Goal: Task Accomplishment & Management: Use online tool/utility

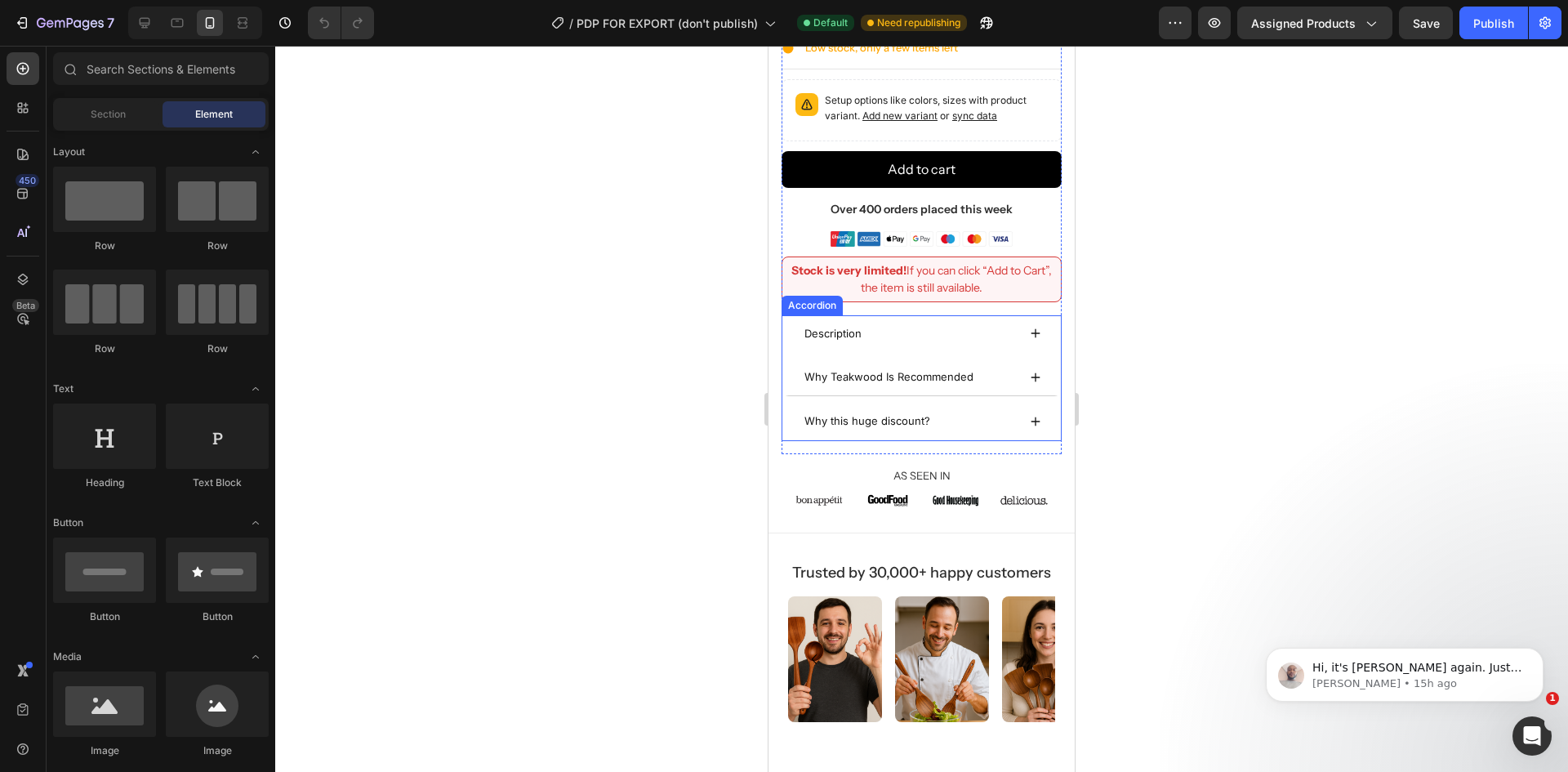
scroll to position [899, 0]
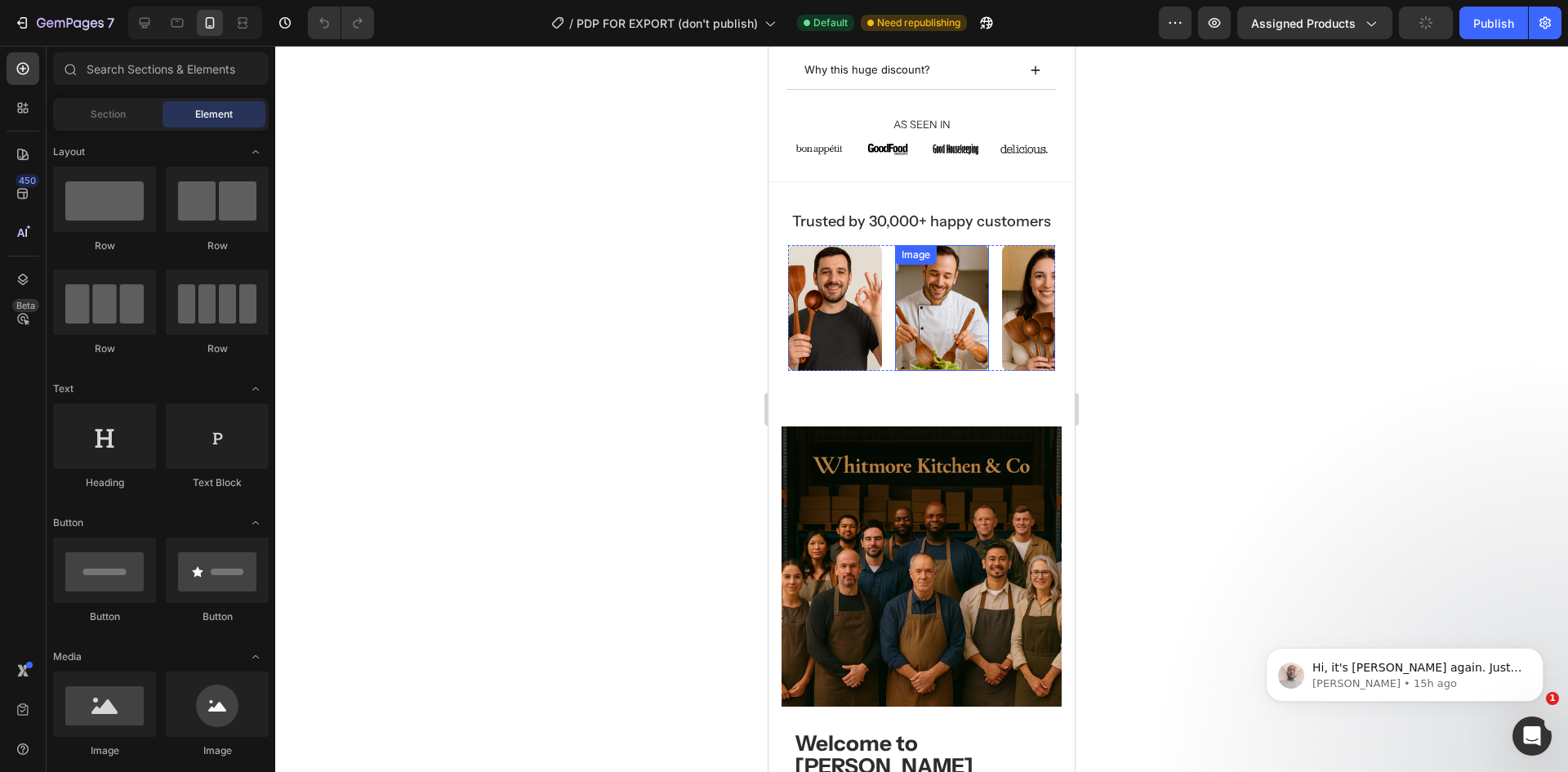
click at [955, 321] on img at bounding box center [942, 308] width 94 height 126
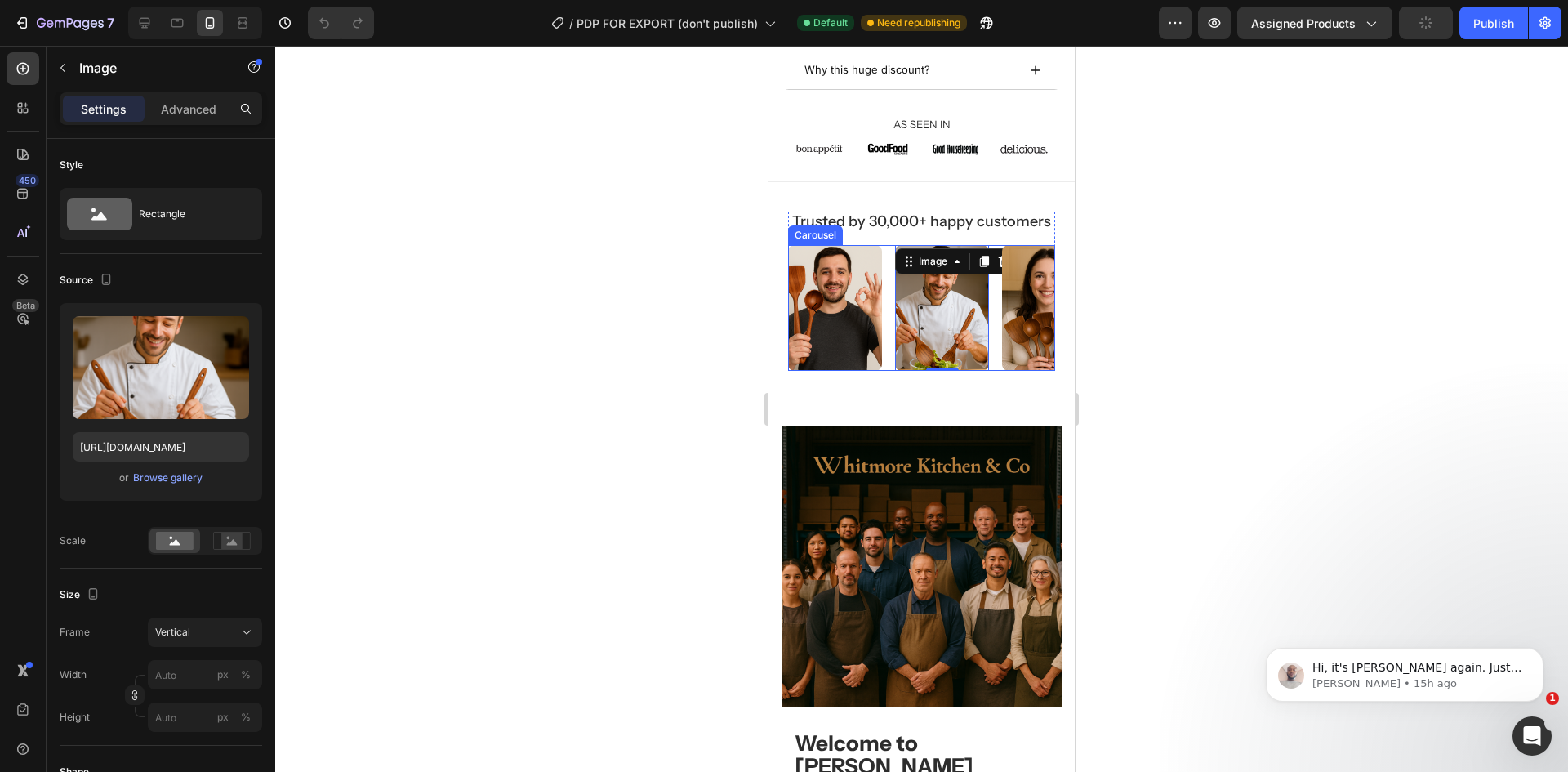
click at [1030, 308] on img at bounding box center [1049, 308] width 94 height 126
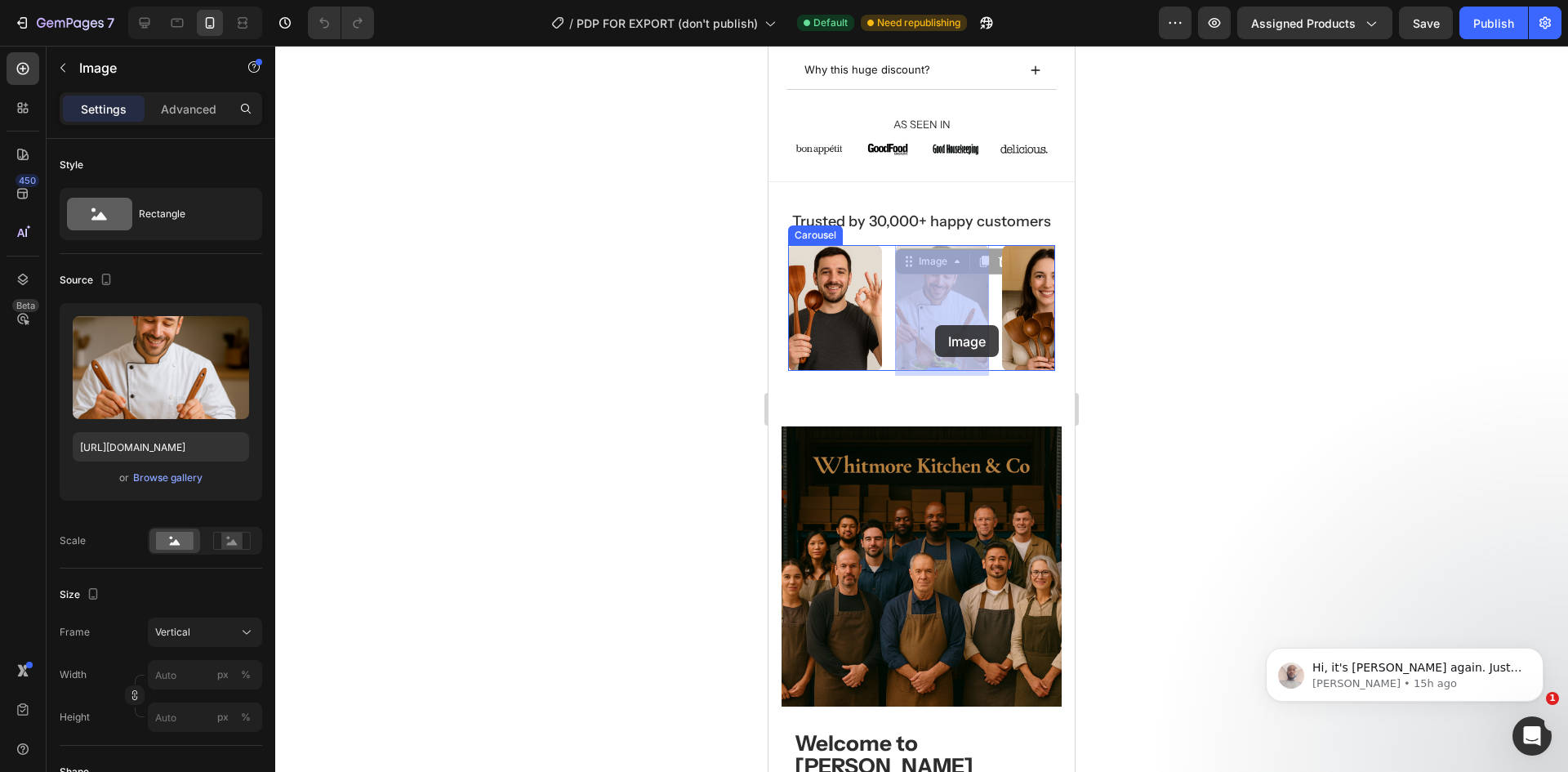
drag, startPoint x: 968, startPoint y: 332, endPoint x: 935, endPoint y: 325, distance: 33.7
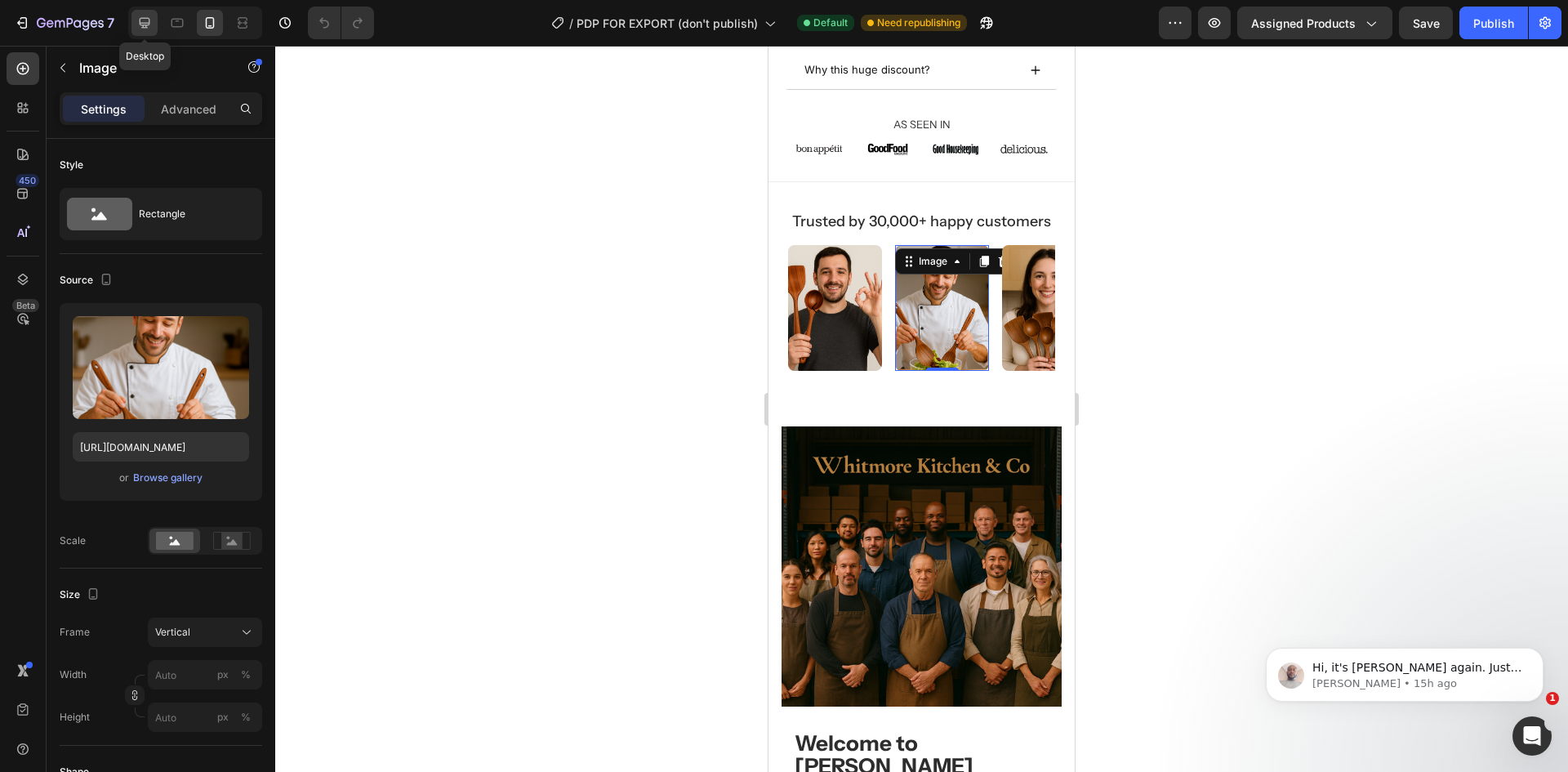
click at [153, 29] on icon at bounding box center [144, 23] width 16 height 16
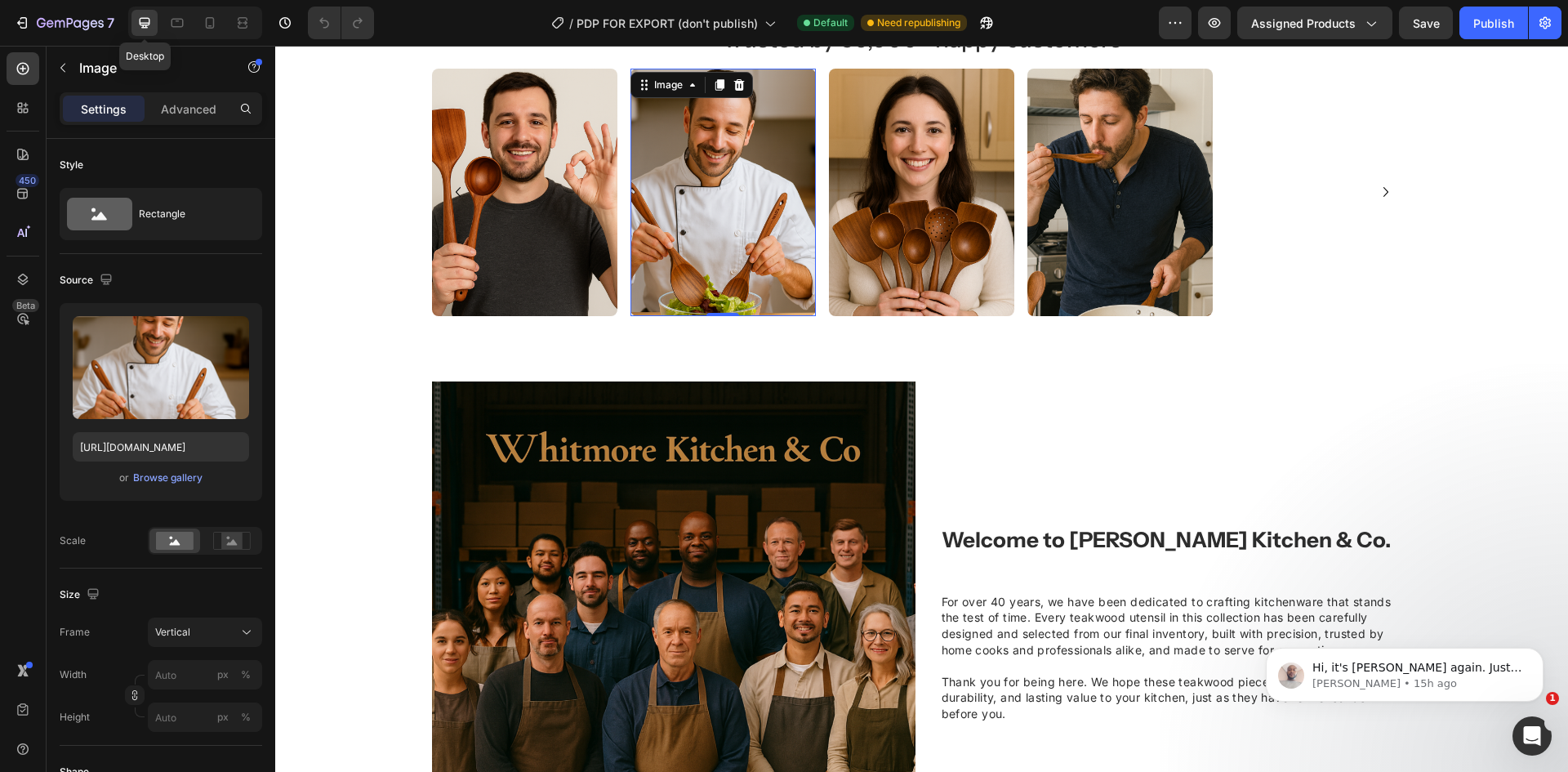
scroll to position [782, 0]
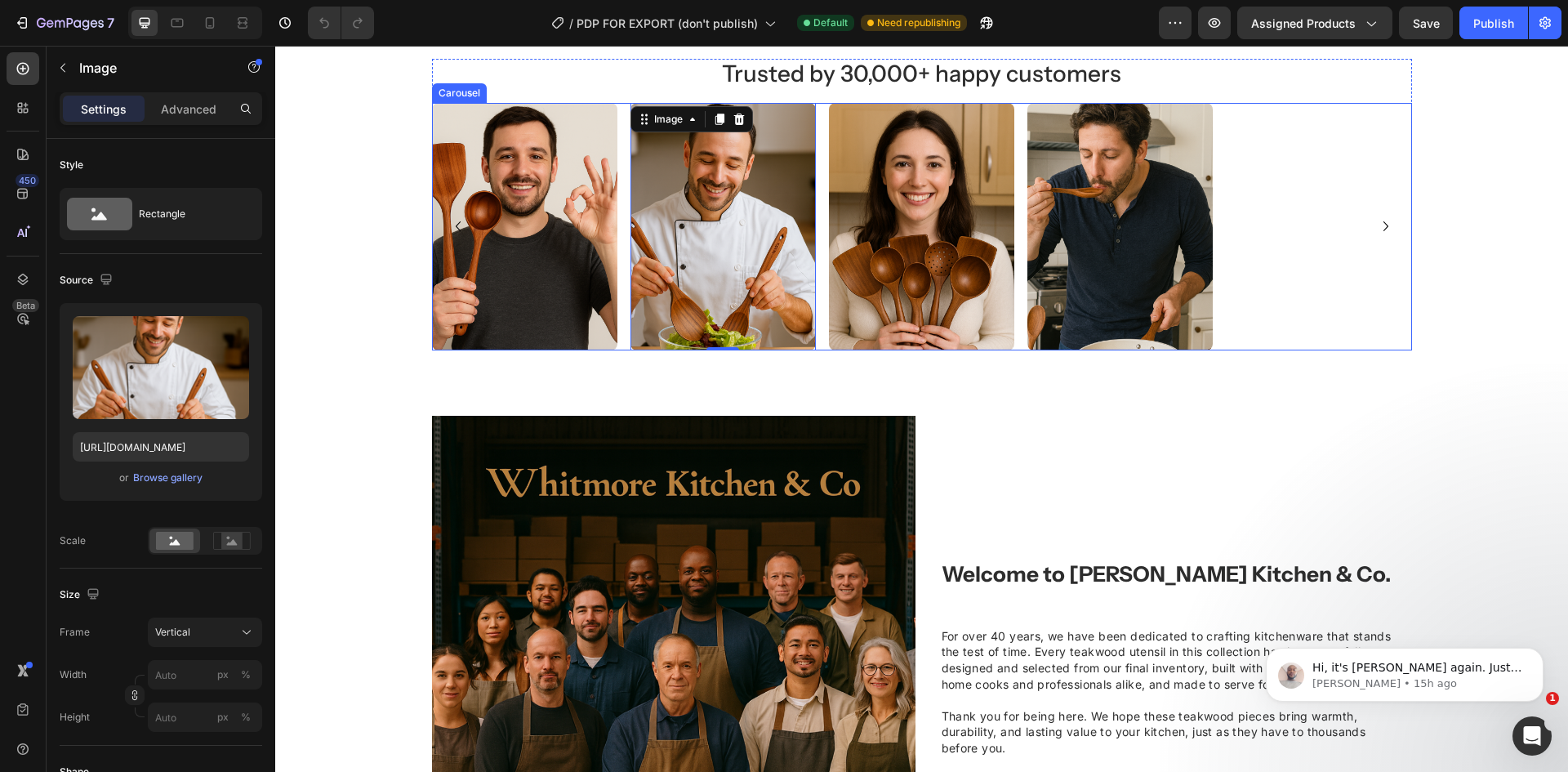
click at [1269, 210] on div "Image Image 0 Image Image" at bounding box center [922, 226] width 980 height 247
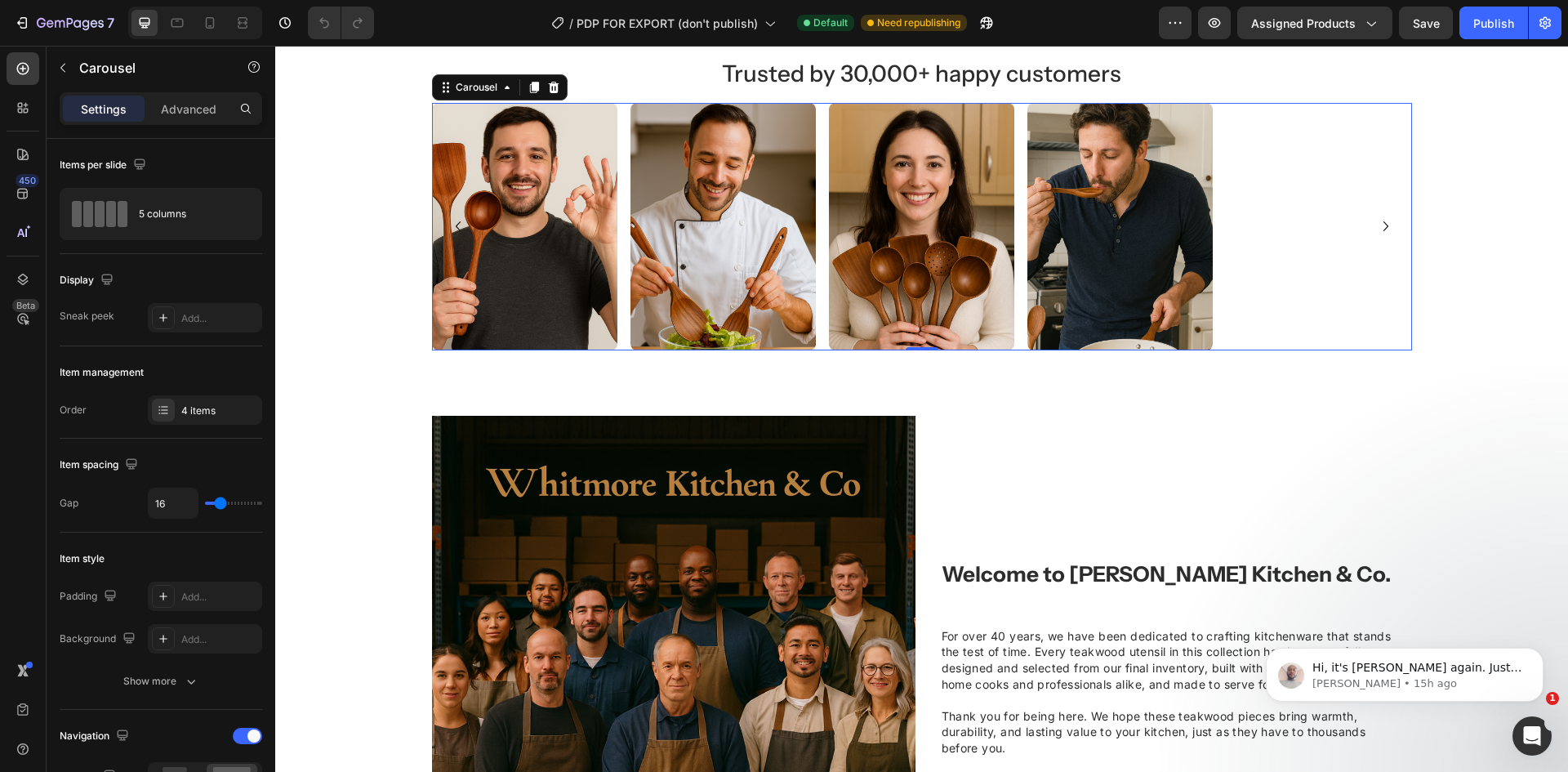
click at [1264, 222] on div "Image Image Image Image" at bounding box center [922, 226] width 980 height 247
click at [1376, 231] on icon "Carousel Next Arrow" at bounding box center [1385, 225] width 19 height 19
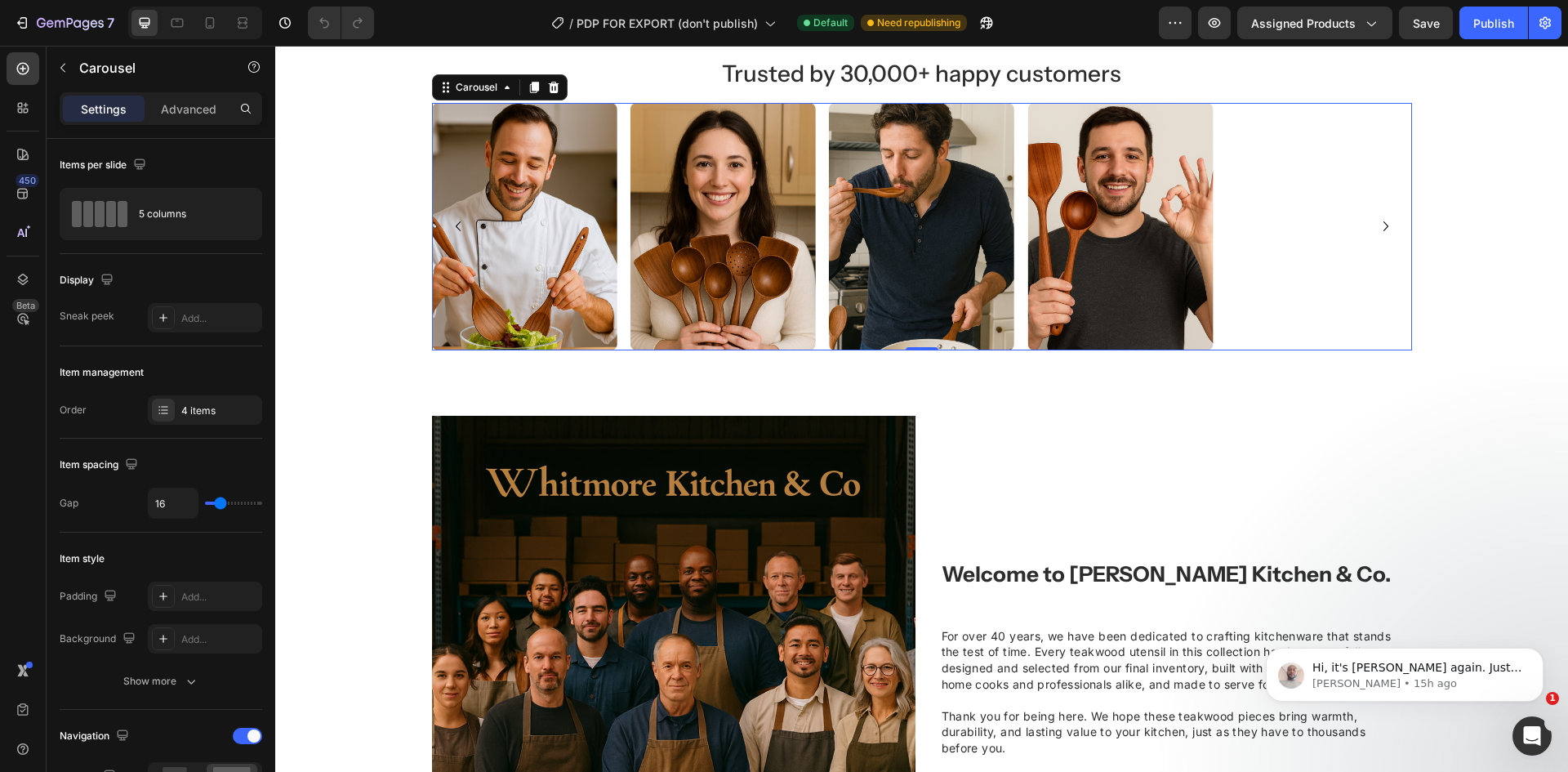
click at [1376, 231] on icon "Carousel Next Arrow" at bounding box center [1385, 225] width 19 height 19
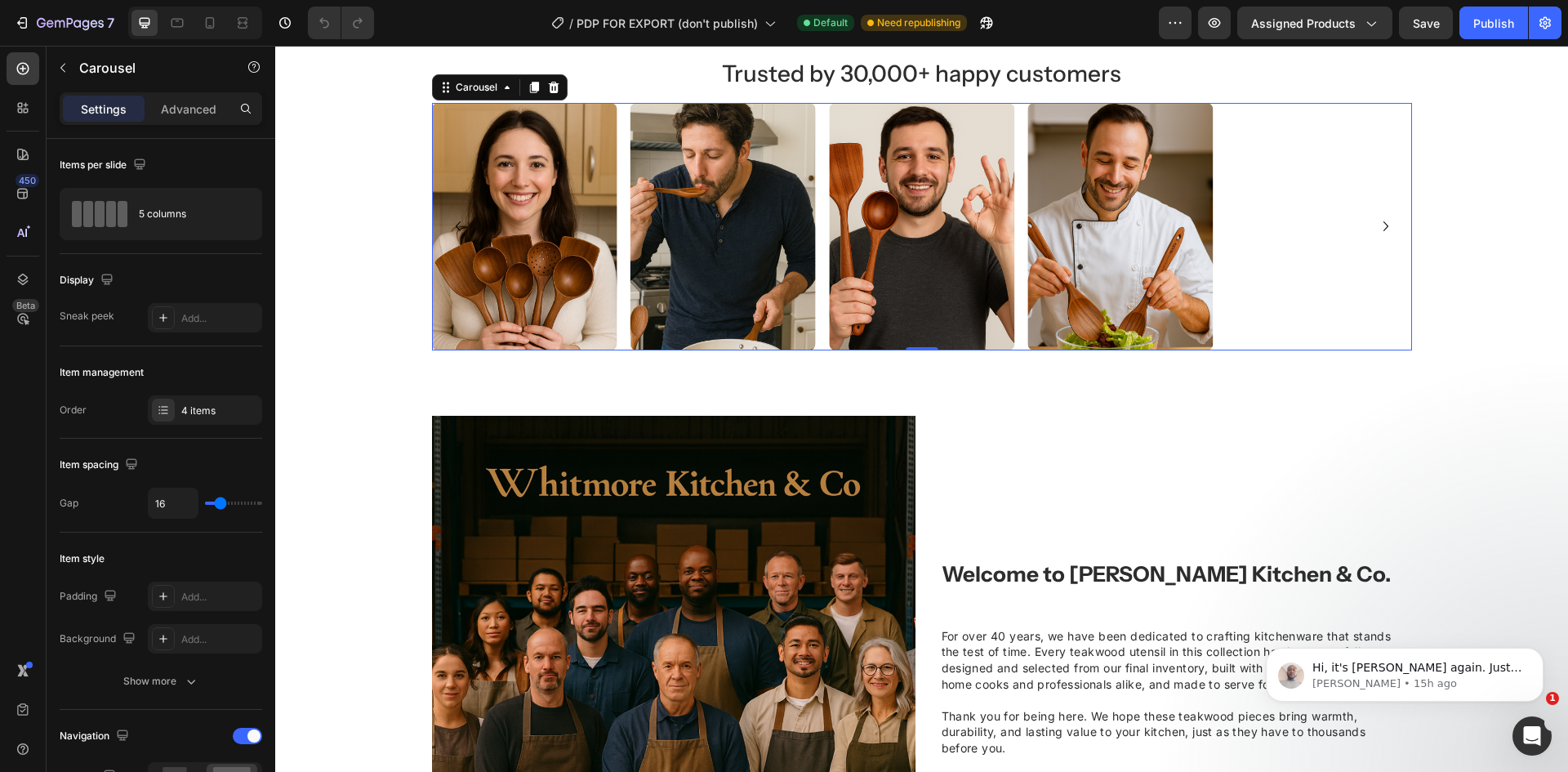
click at [1272, 231] on div "Image Image Image Image" at bounding box center [922, 226] width 980 height 247
click at [1077, 258] on img at bounding box center [1120, 226] width 185 height 247
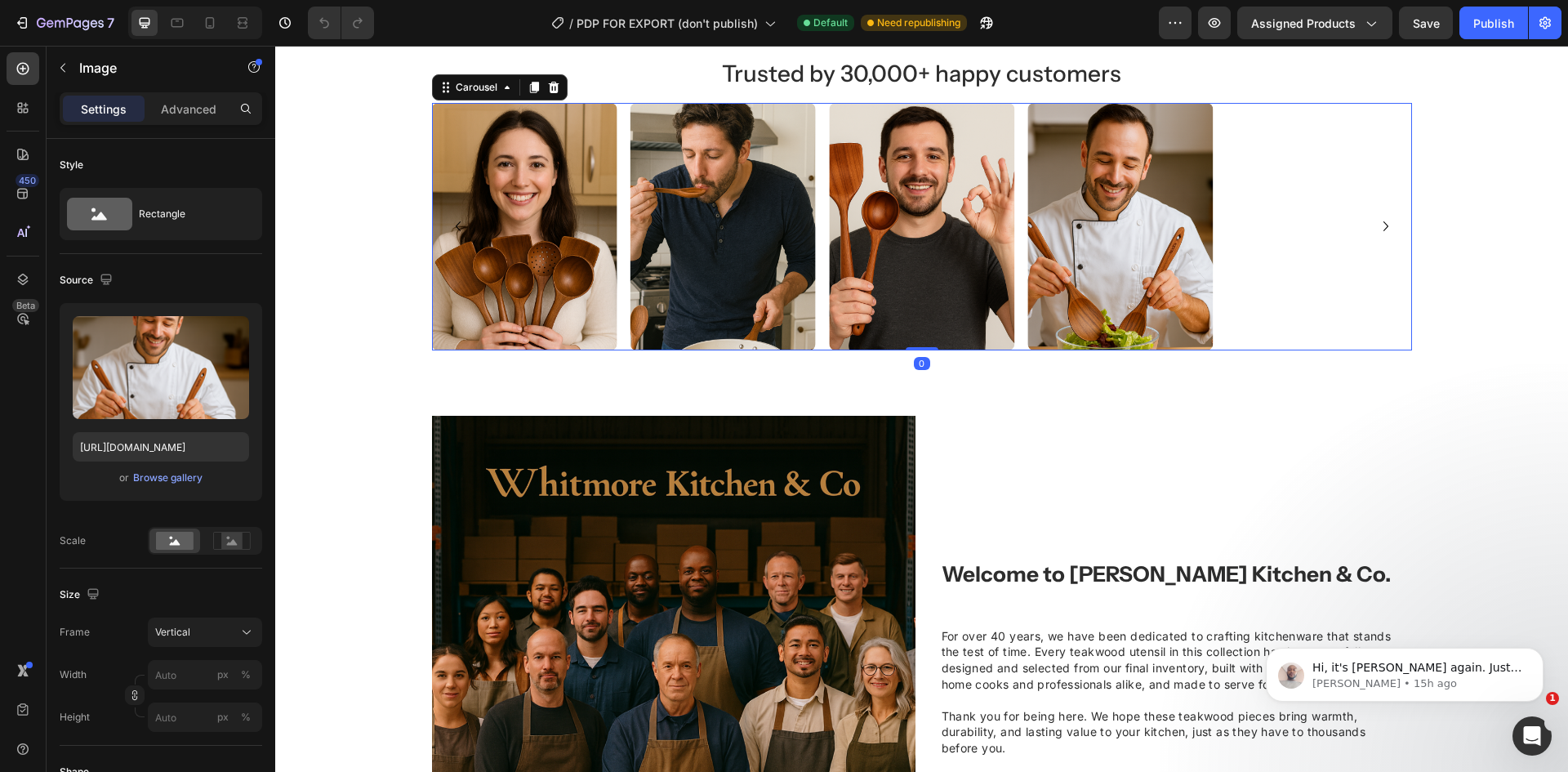
click at [1295, 245] on div "Image Image Image Image" at bounding box center [922, 226] width 980 height 247
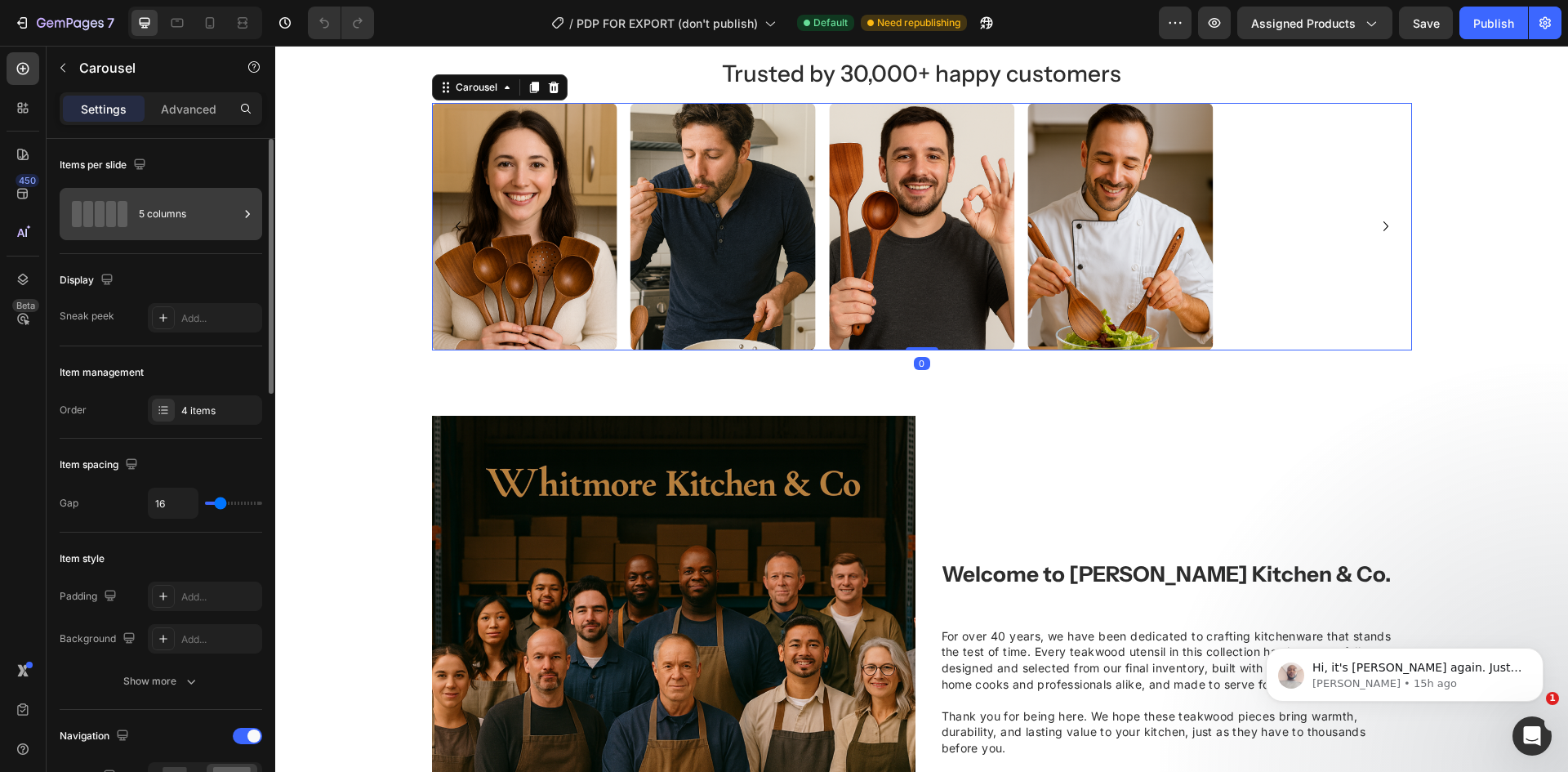
click at [176, 201] on div "5 columns" at bounding box center [189, 214] width 100 height 38
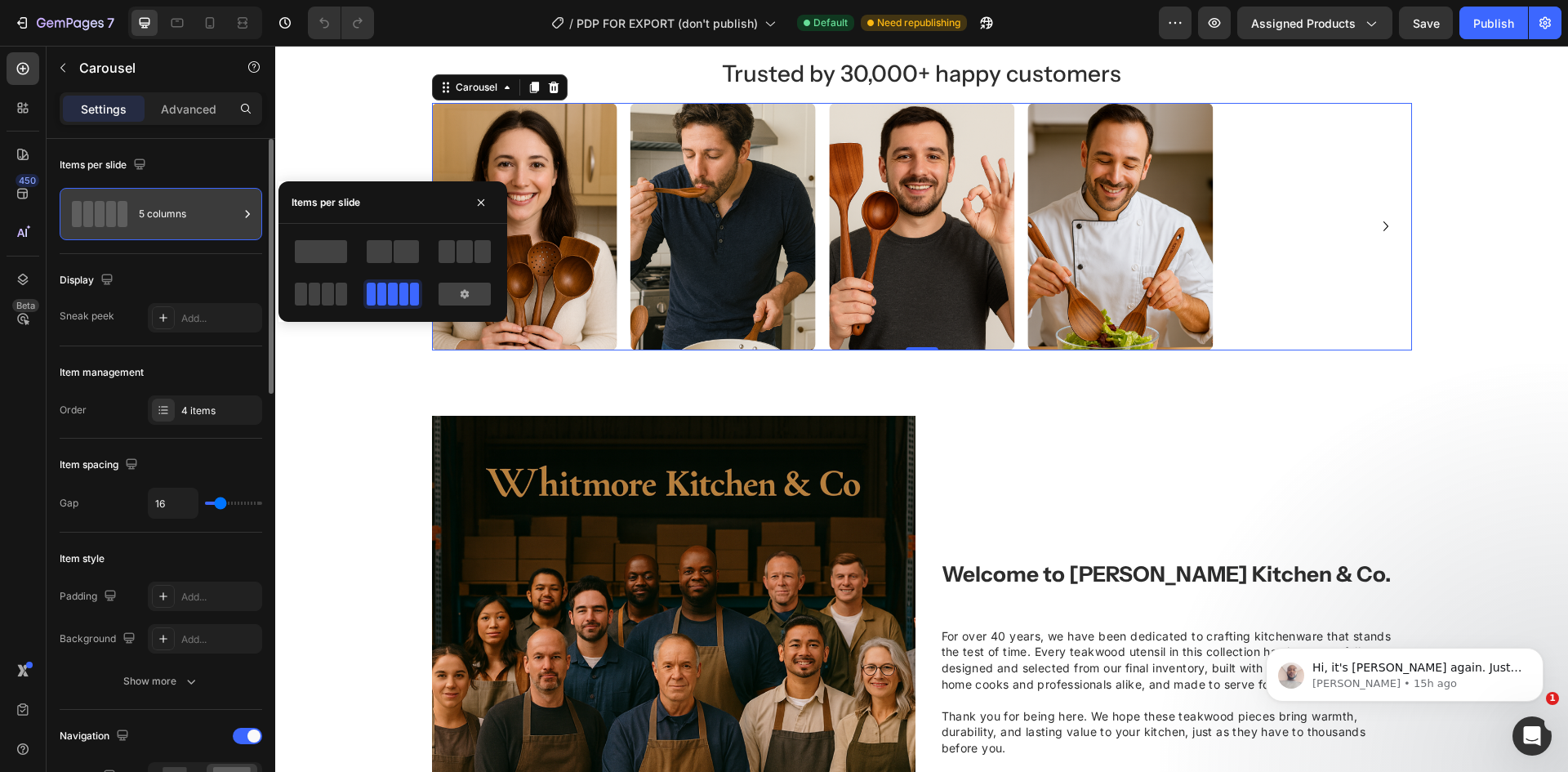
click at [176, 201] on div "5 columns" at bounding box center [189, 214] width 100 height 38
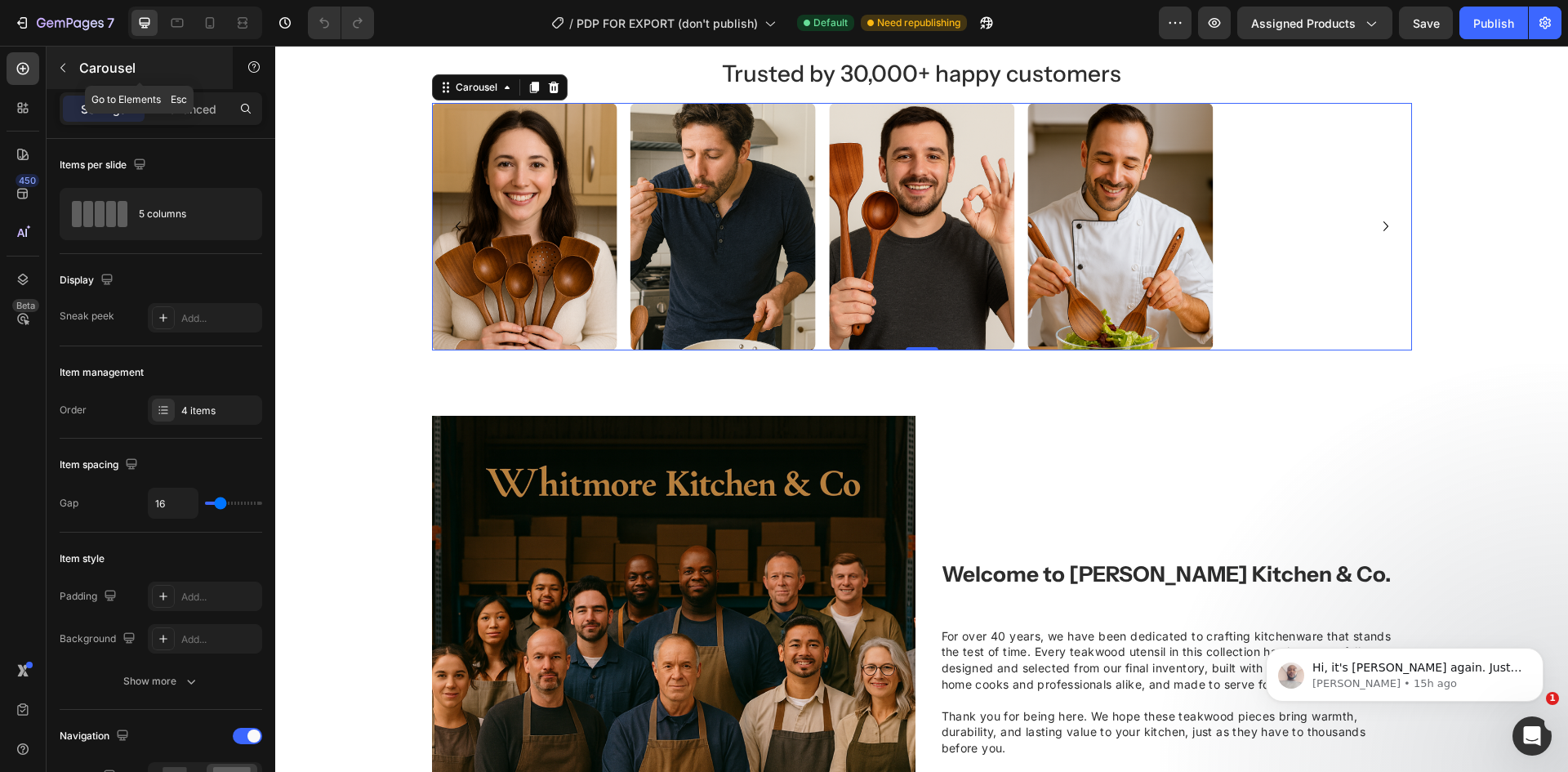
click at [70, 64] on button "button" at bounding box center [62, 67] width 26 height 26
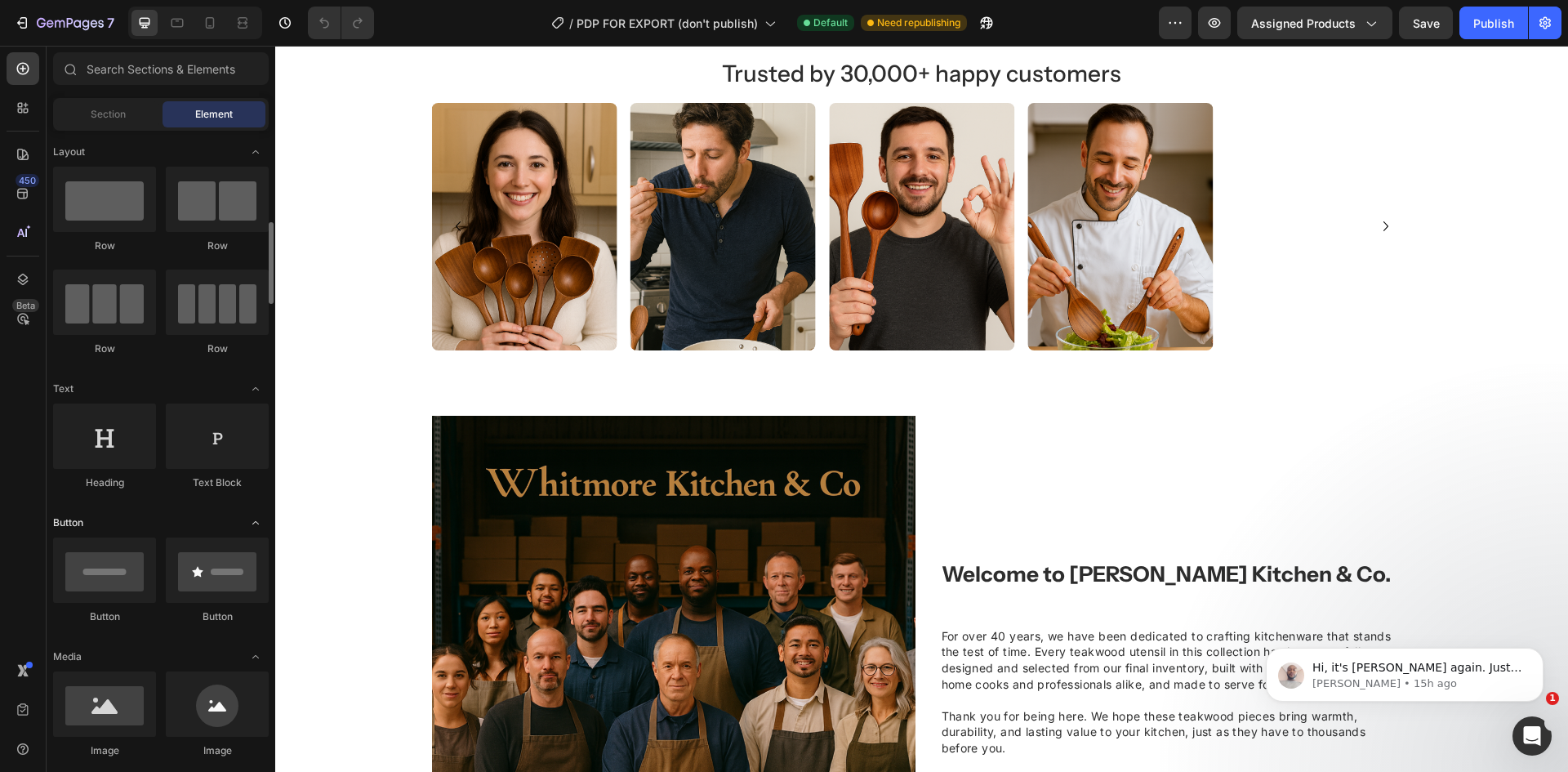
scroll to position [81, 0]
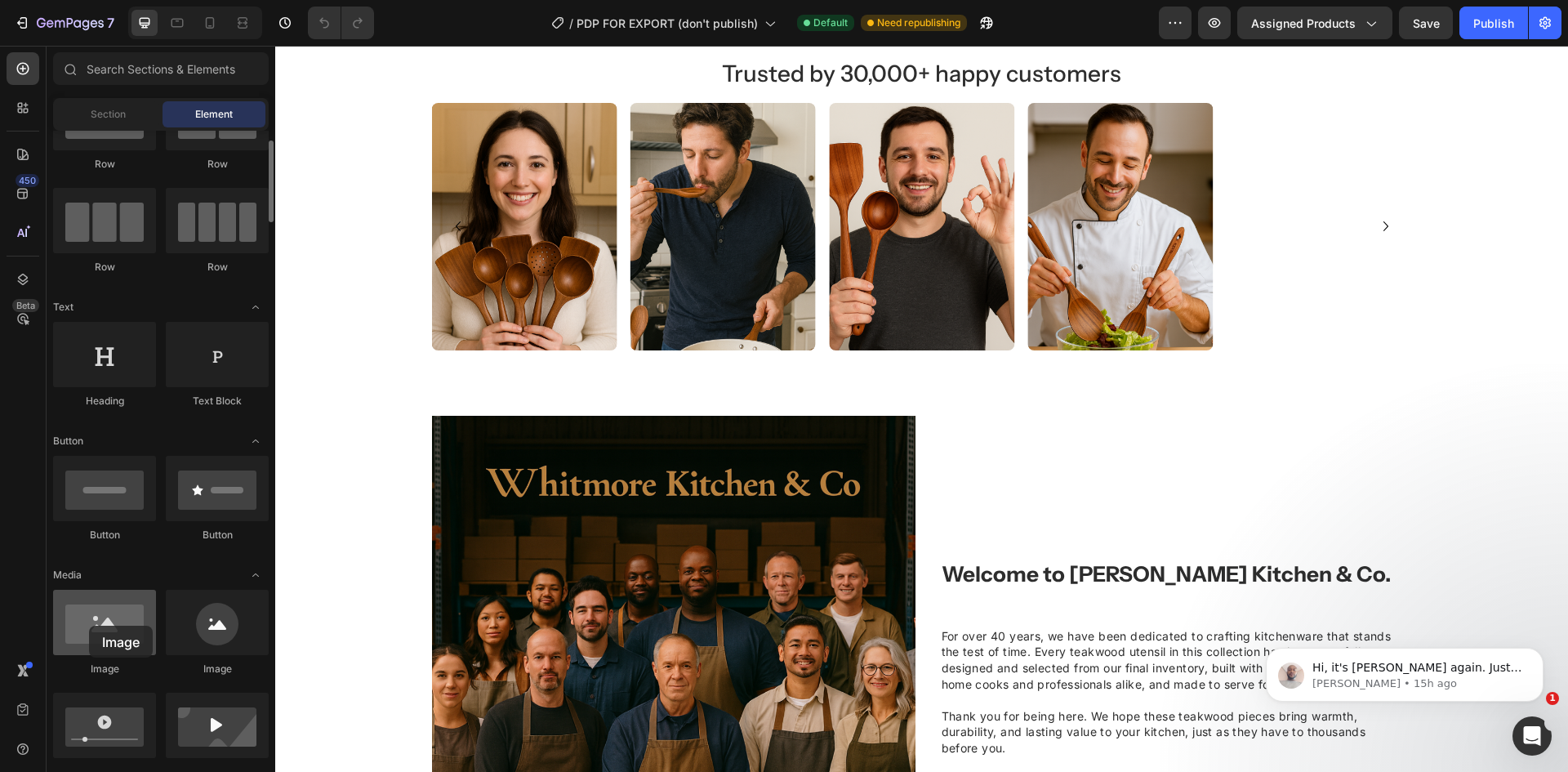
drag, startPoint x: 123, startPoint y: 650, endPoint x: 89, endPoint y: 625, distance: 42.2
click at [89, 625] on div at bounding box center [104, 623] width 103 height 65
click at [1146, 227] on img at bounding box center [1120, 226] width 185 height 247
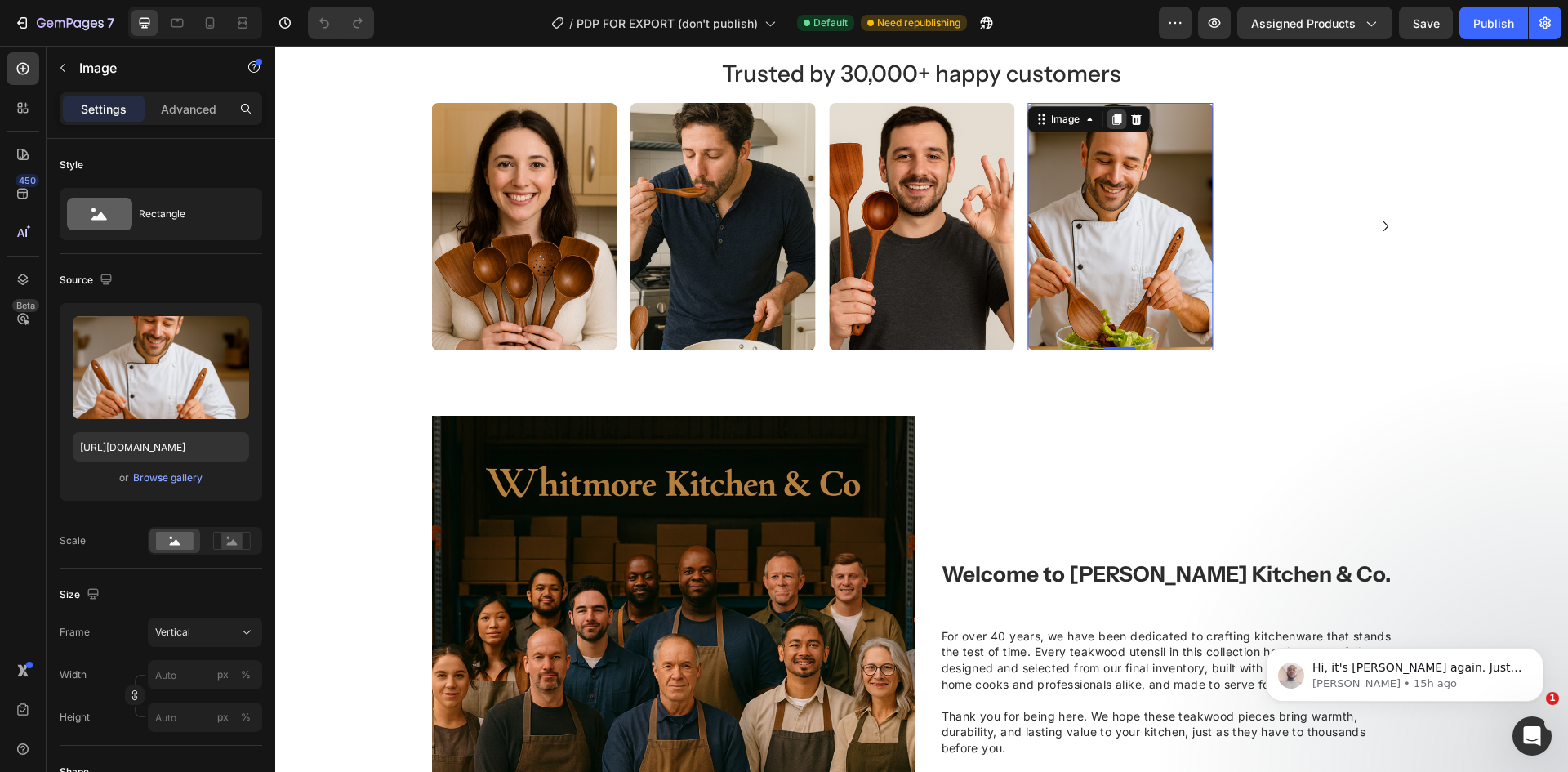
click at [1110, 120] on icon at bounding box center [1116, 119] width 13 height 13
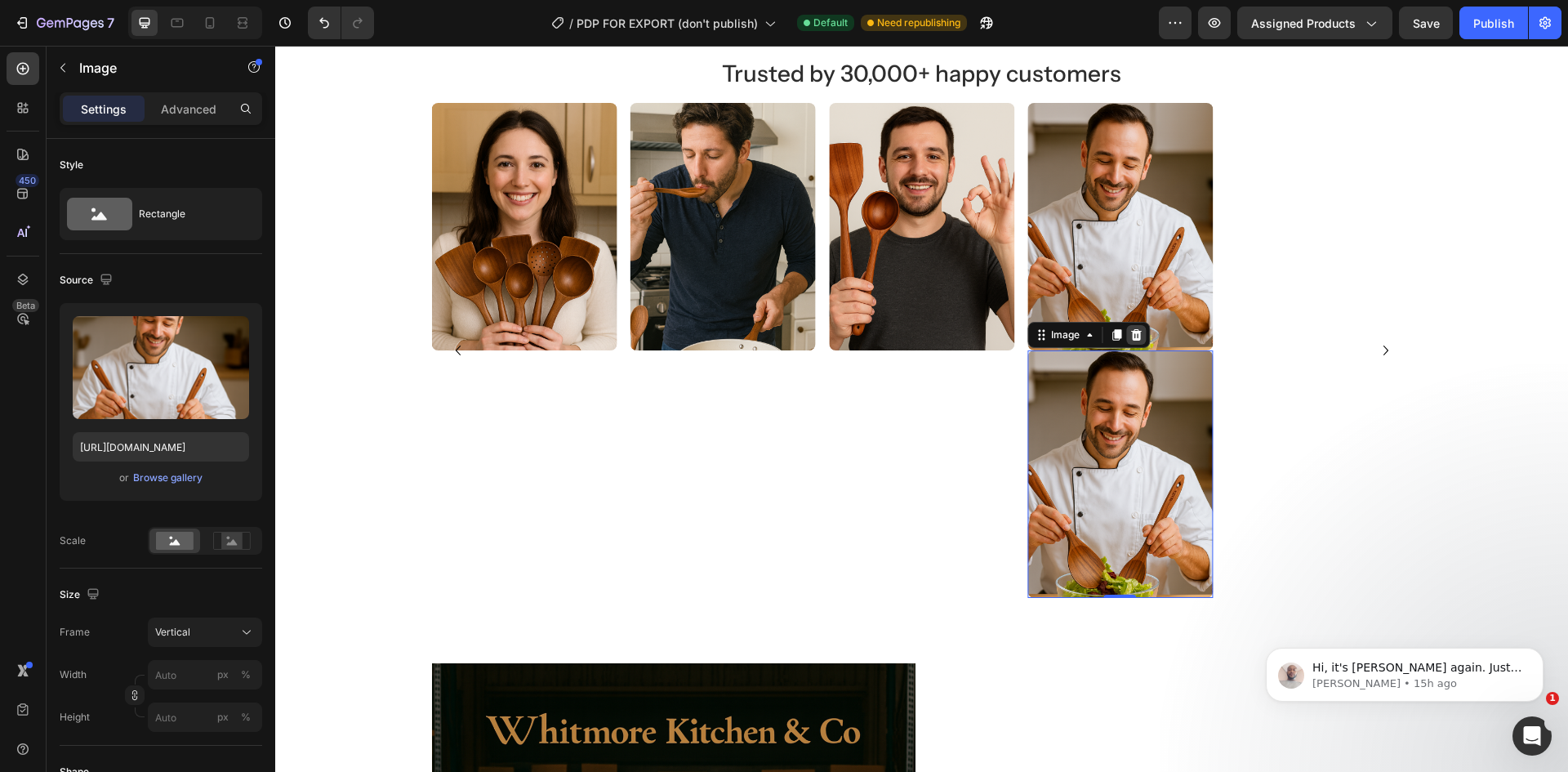
click at [1135, 329] on icon at bounding box center [1136, 335] width 13 height 13
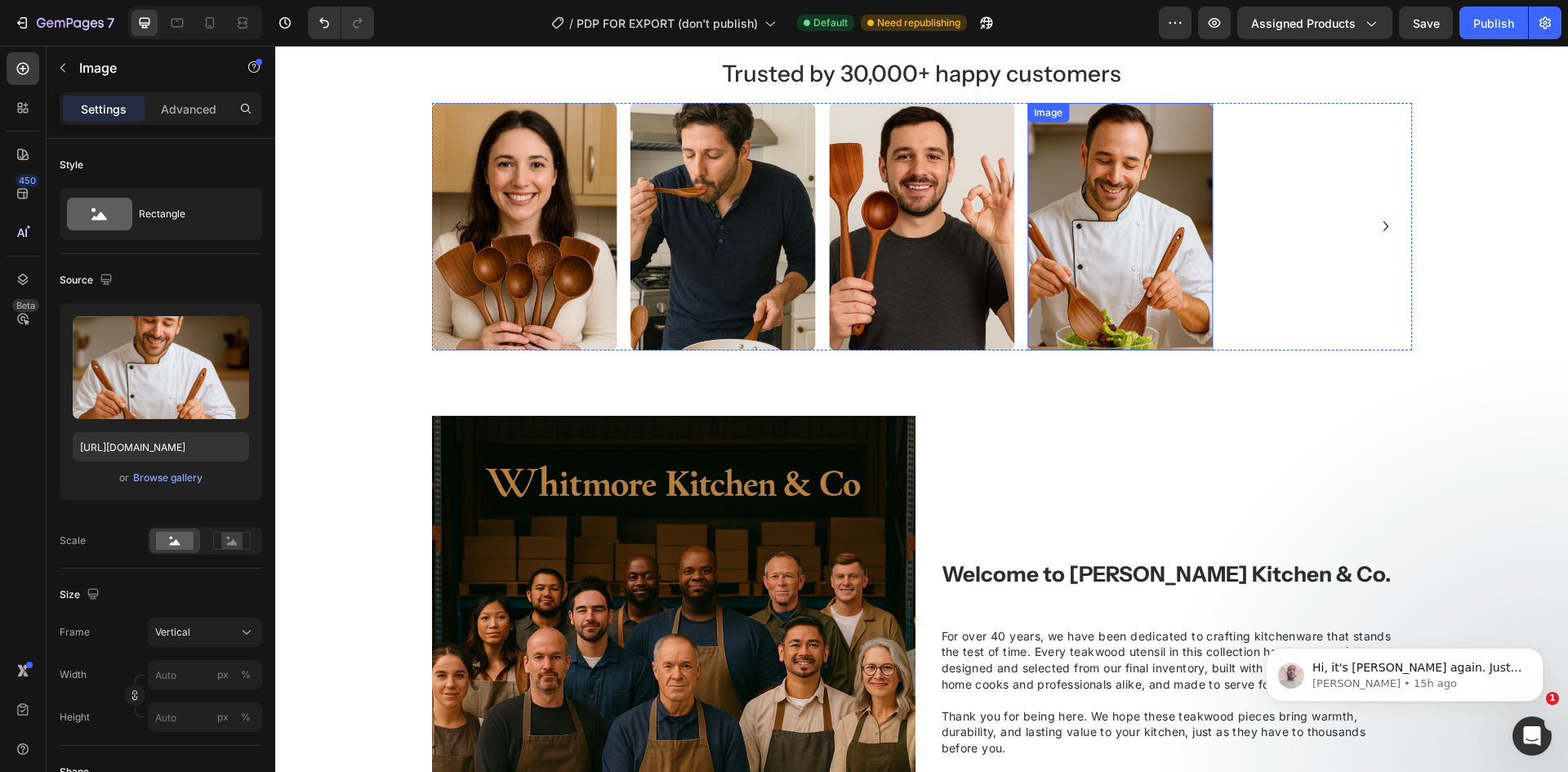
click at [1173, 286] on img at bounding box center [1120, 226] width 185 height 247
click at [1291, 248] on div "Image Image 0 Image Image" at bounding box center [922, 226] width 980 height 247
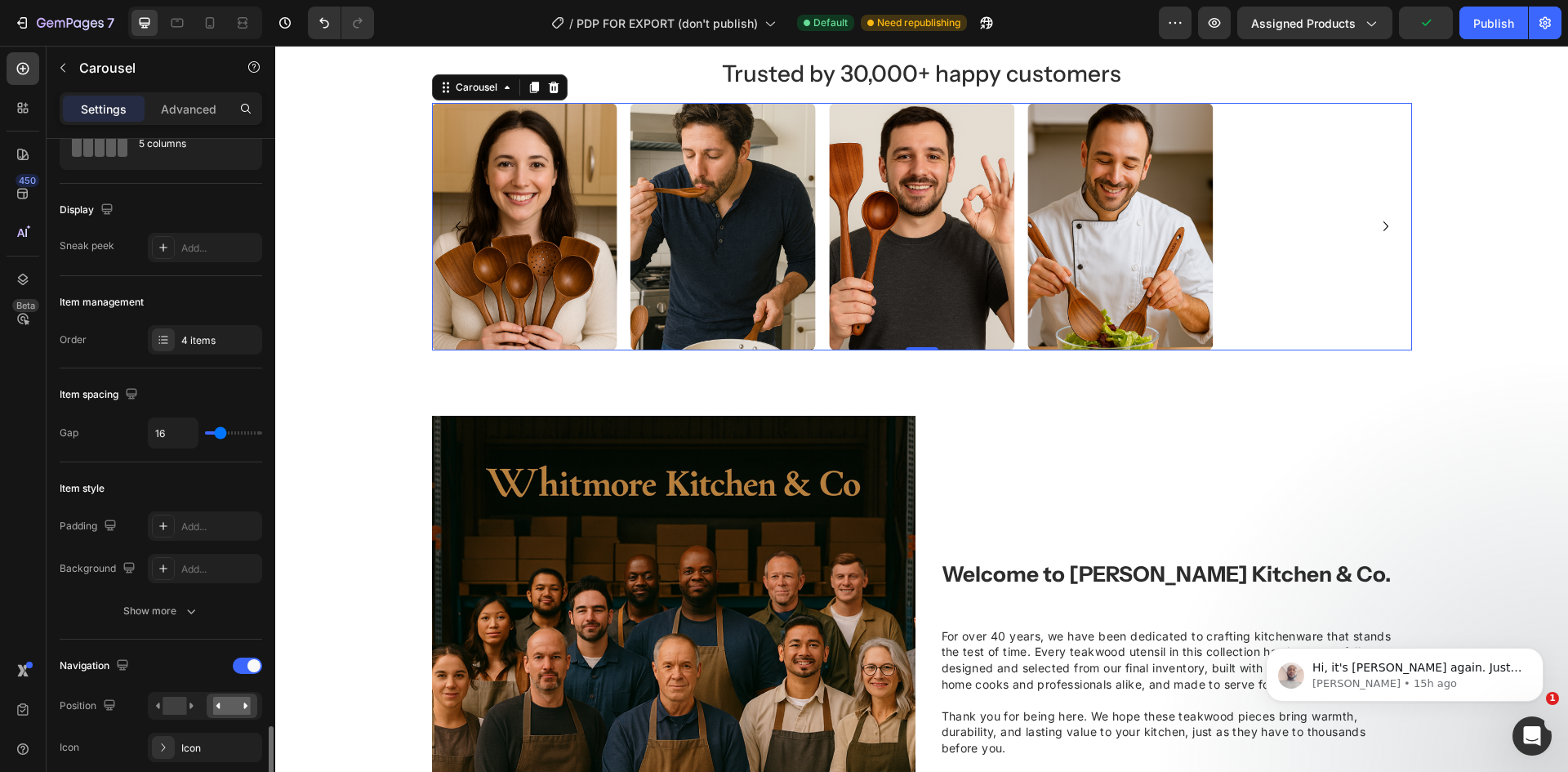
scroll to position [0, 0]
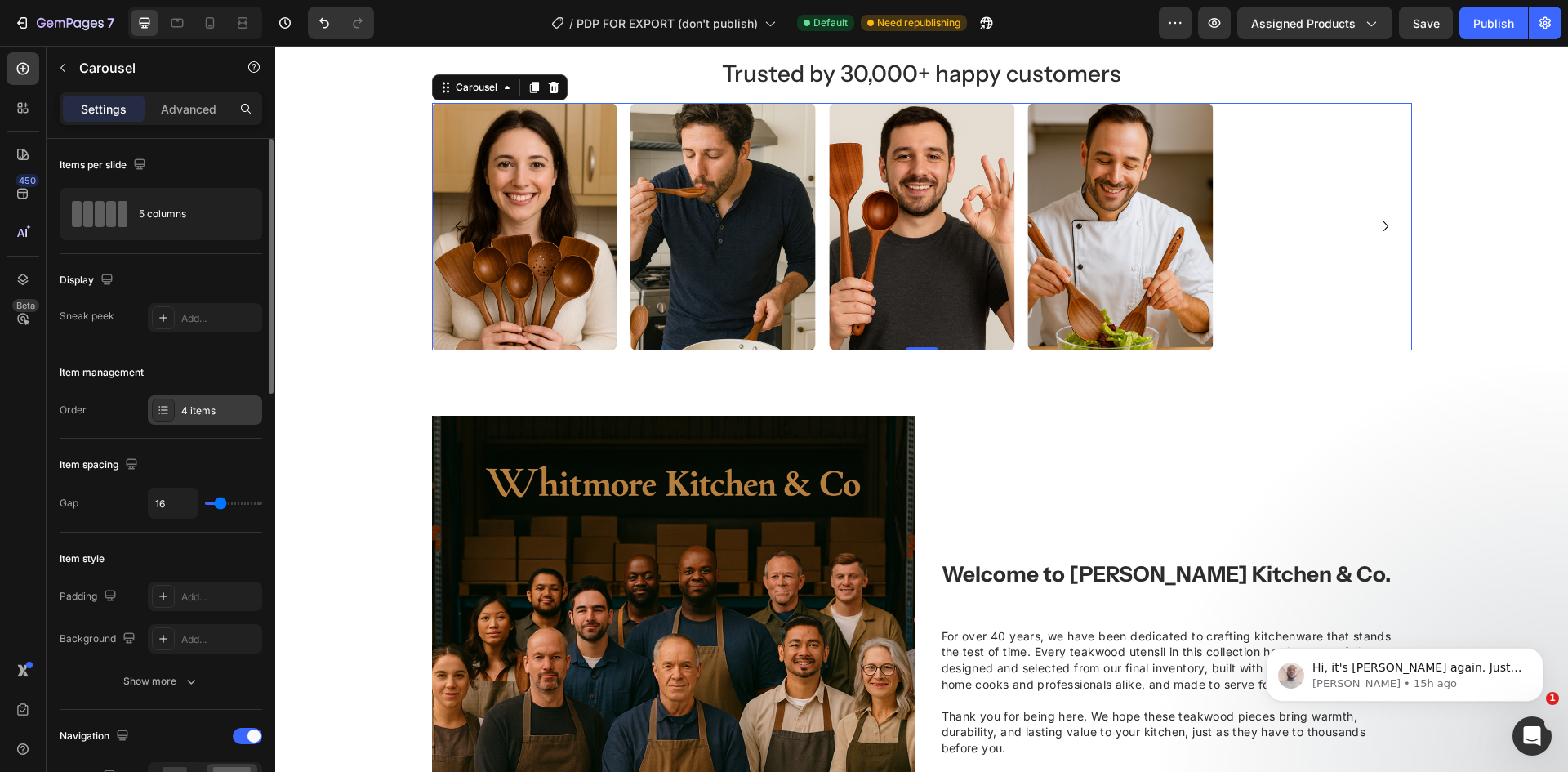
click at [204, 414] on div "4 items" at bounding box center [220, 411] width 77 height 15
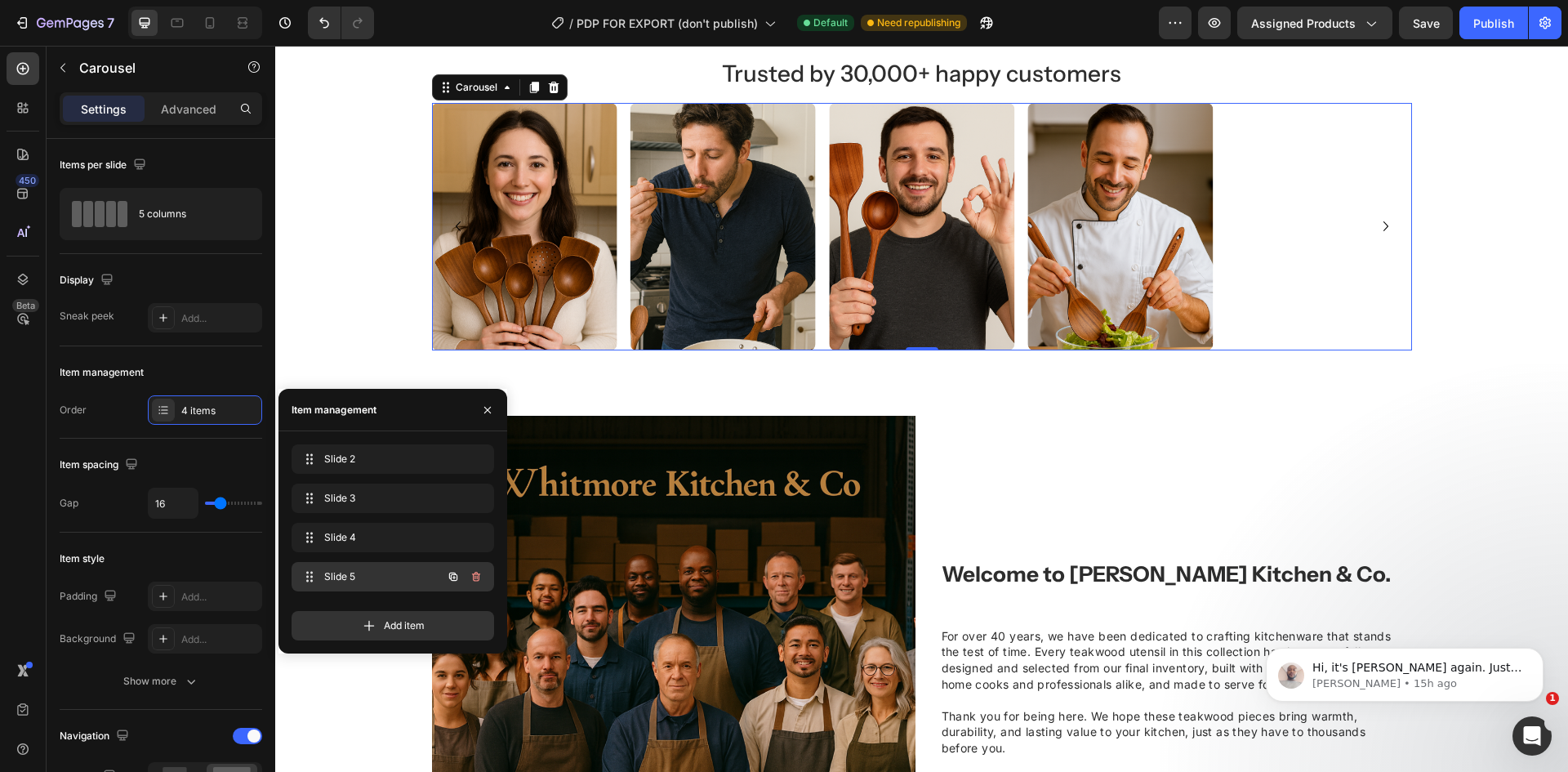
click at [369, 568] on div "Slide 5 Slide 5" at bounding box center [370, 576] width 144 height 23
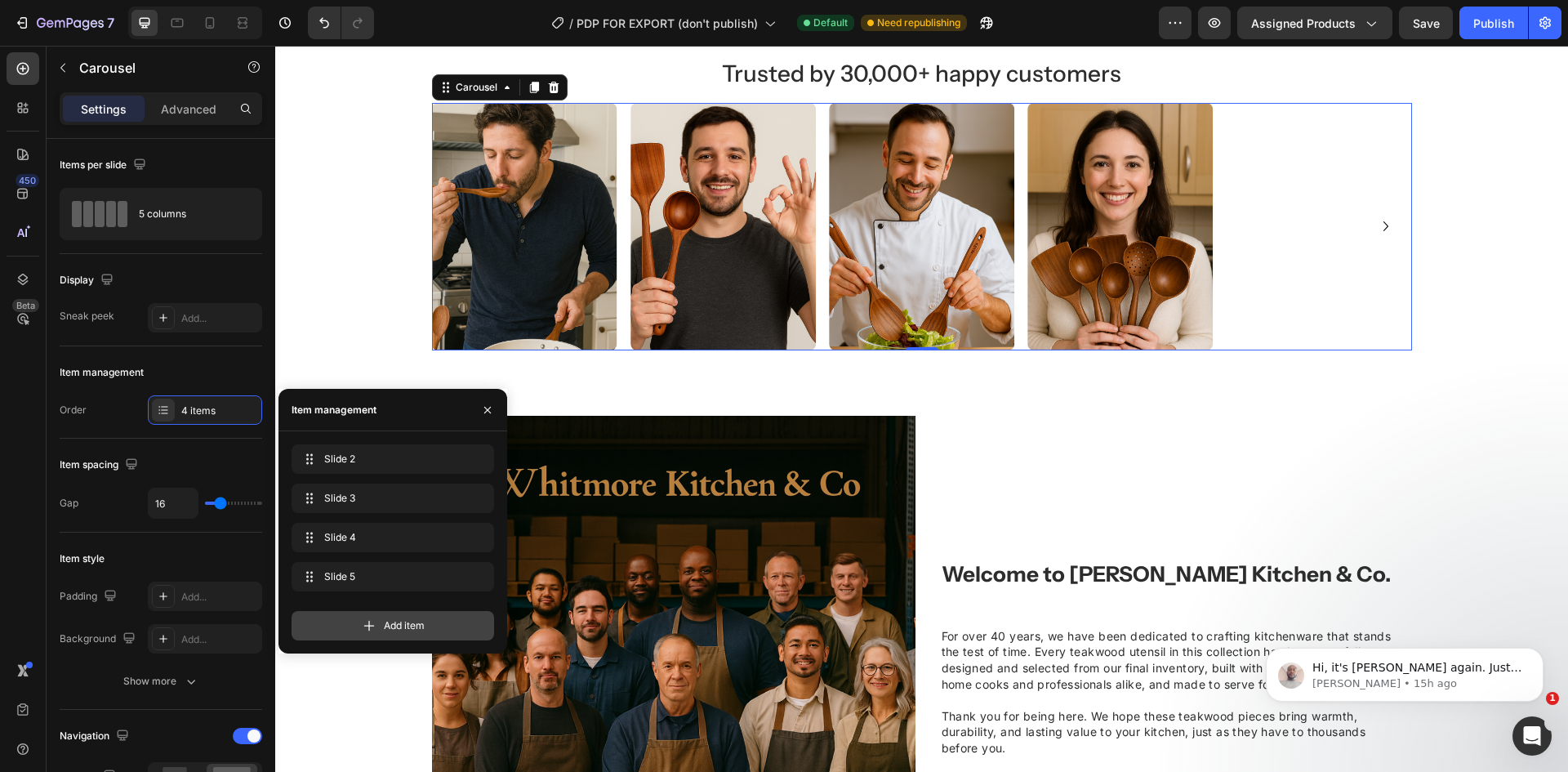
click at [380, 627] on div "Add item" at bounding box center [393, 625] width 203 height 29
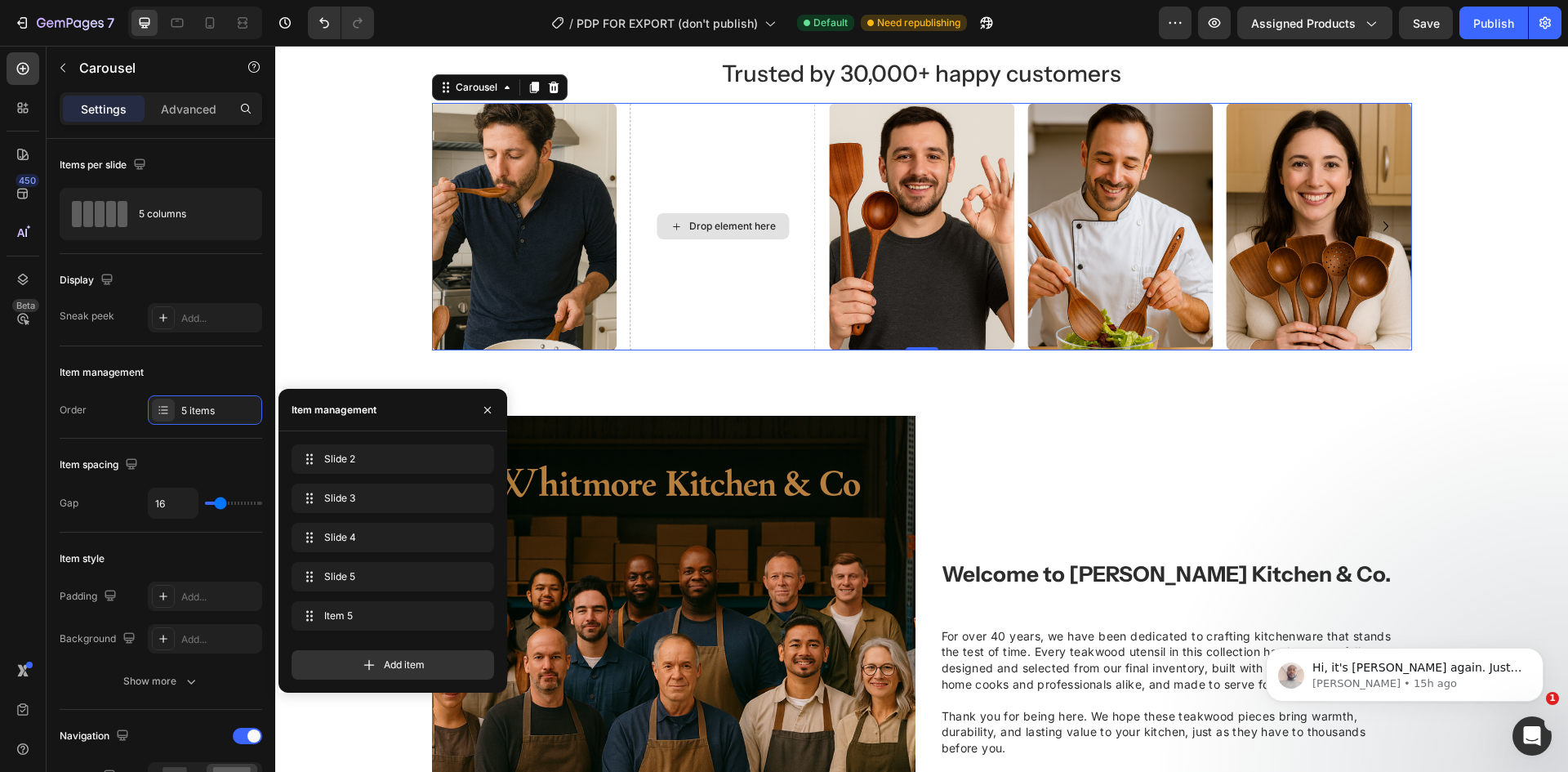
click at [696, 163] on div "Drop element here" at bounding box center [722, 226] width 185 height 247
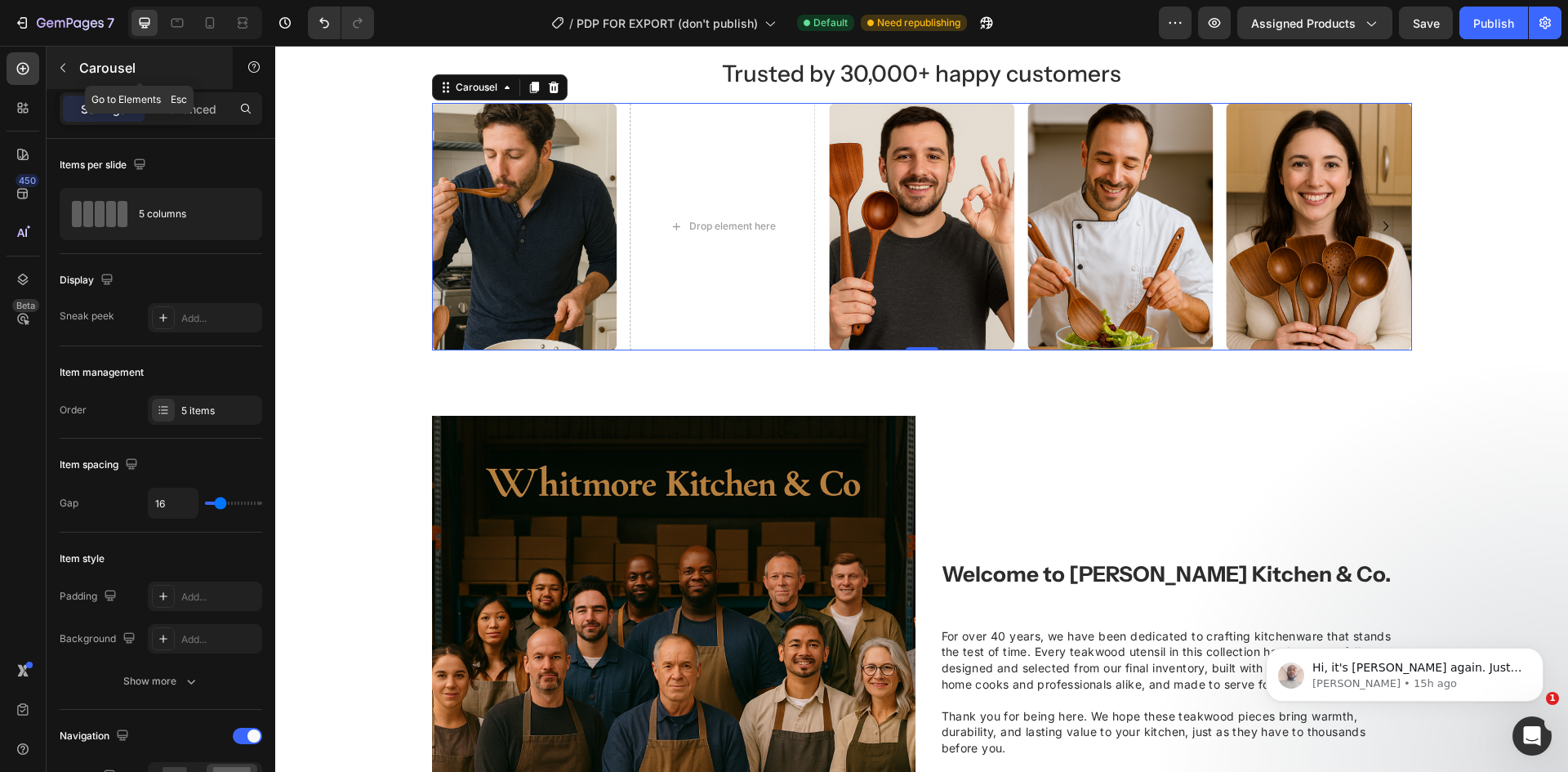
click at [76, 54] on div "Carousel" at bounding box center [140, 68] width 186 height 43
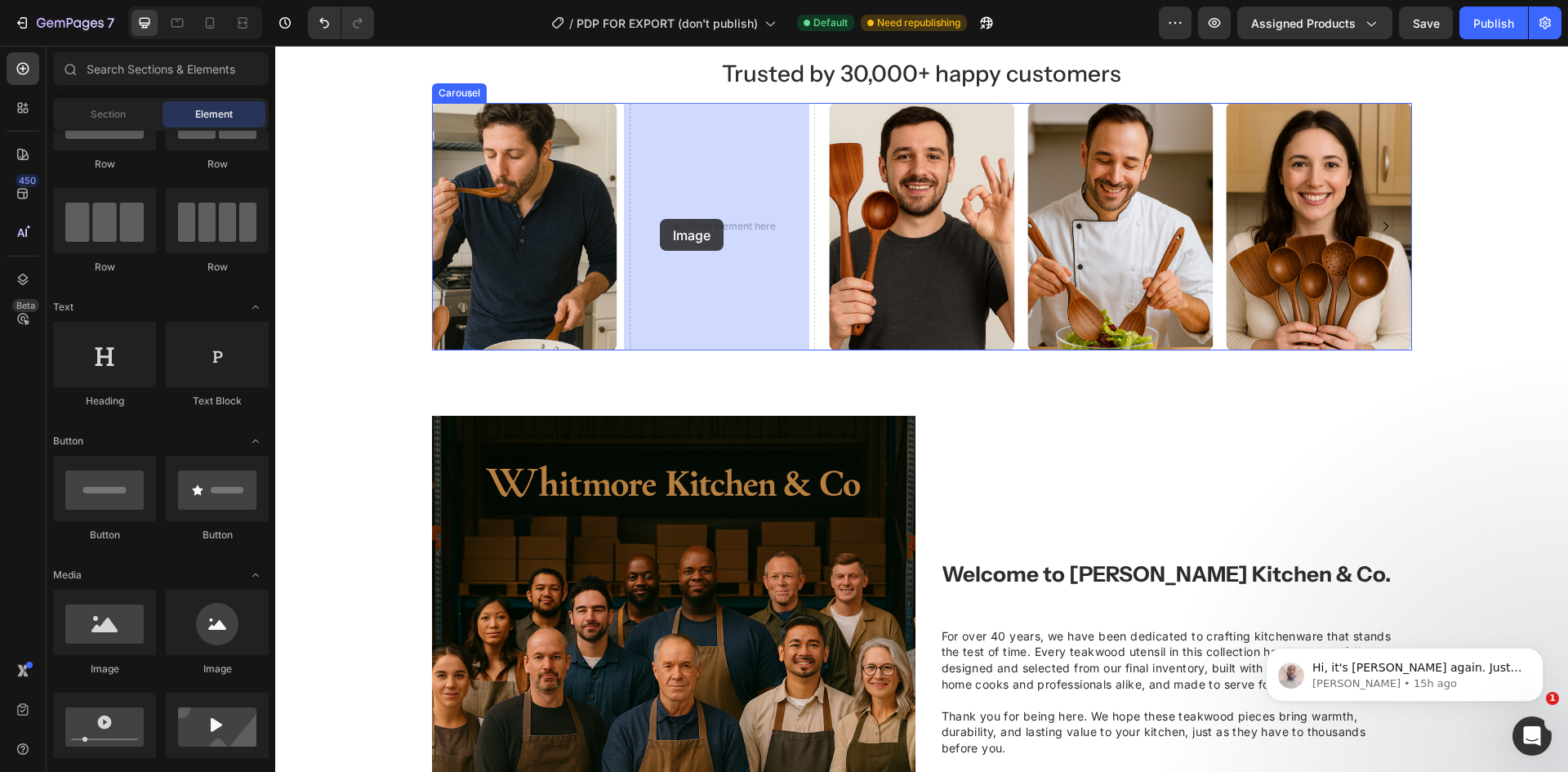
drag, startPoint x: 378, startPoint y: 698, endPoint x: 676, endPoint y: 218, distance: 565.0
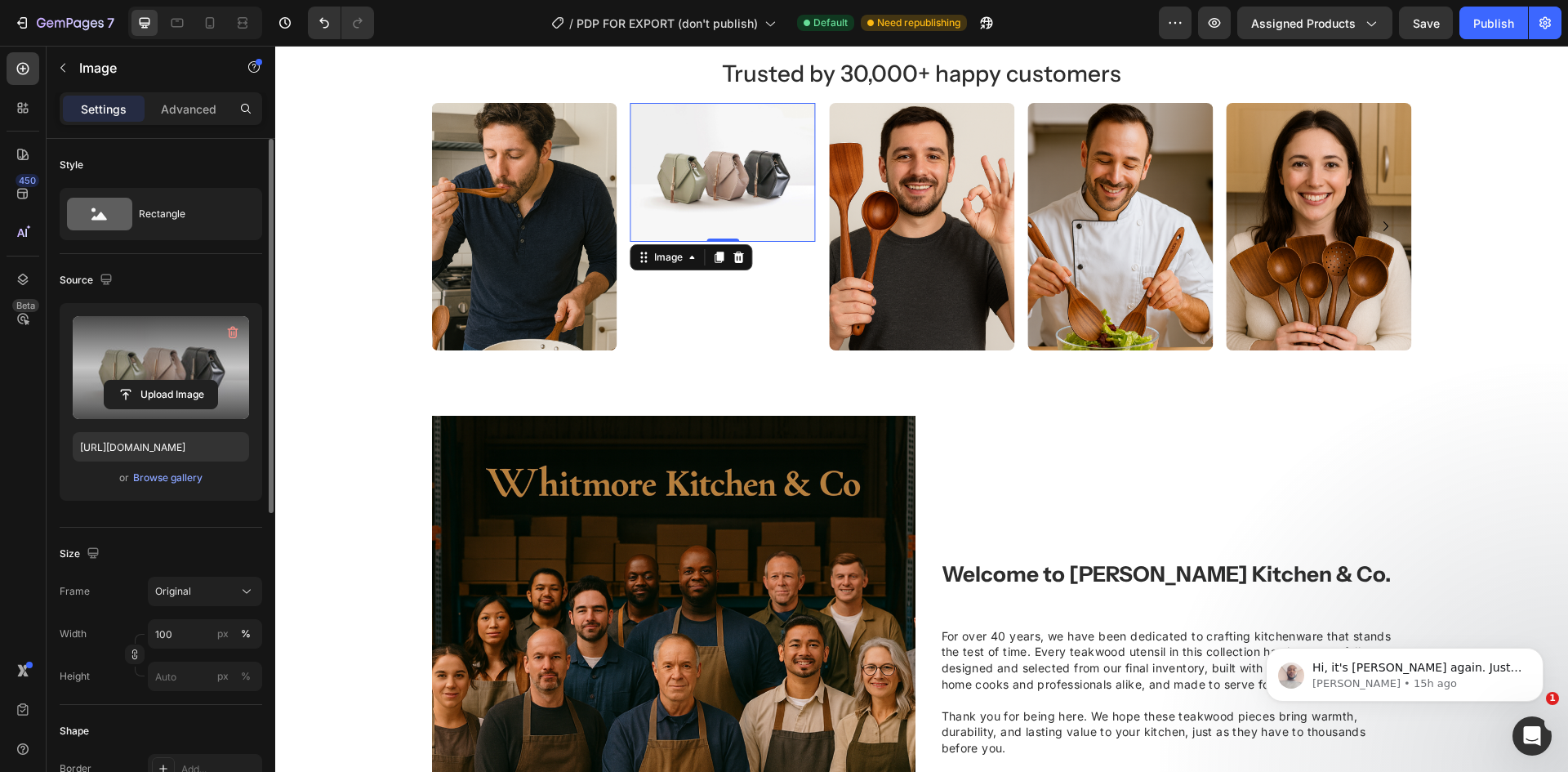
click at [163, 379] on label at bounding box center [161, 367] width 176 height 103
click at [163, 381] on input "file" at bounding box center [161, 394] width 112 height 28
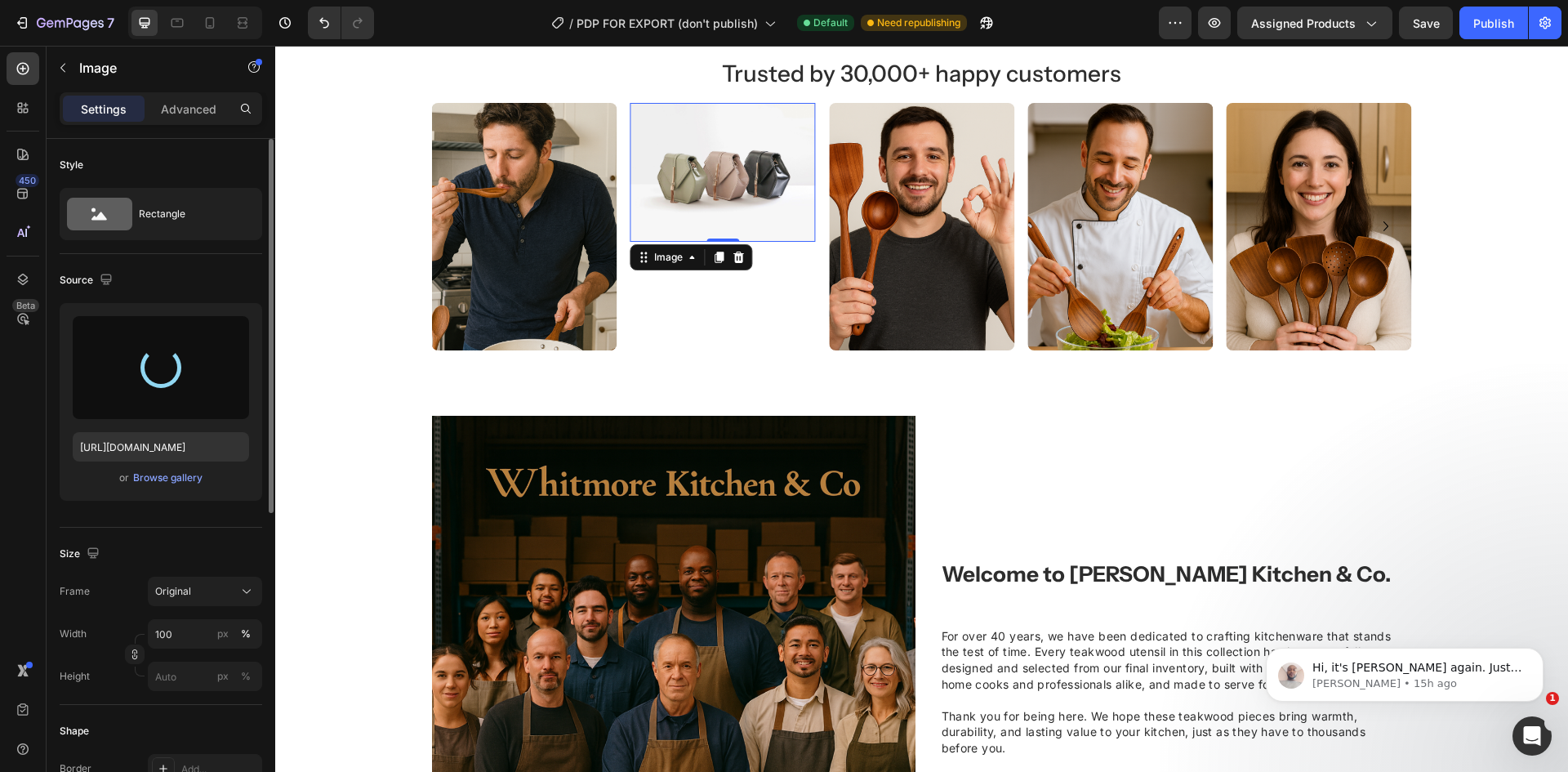
scroll to position [163, 0]
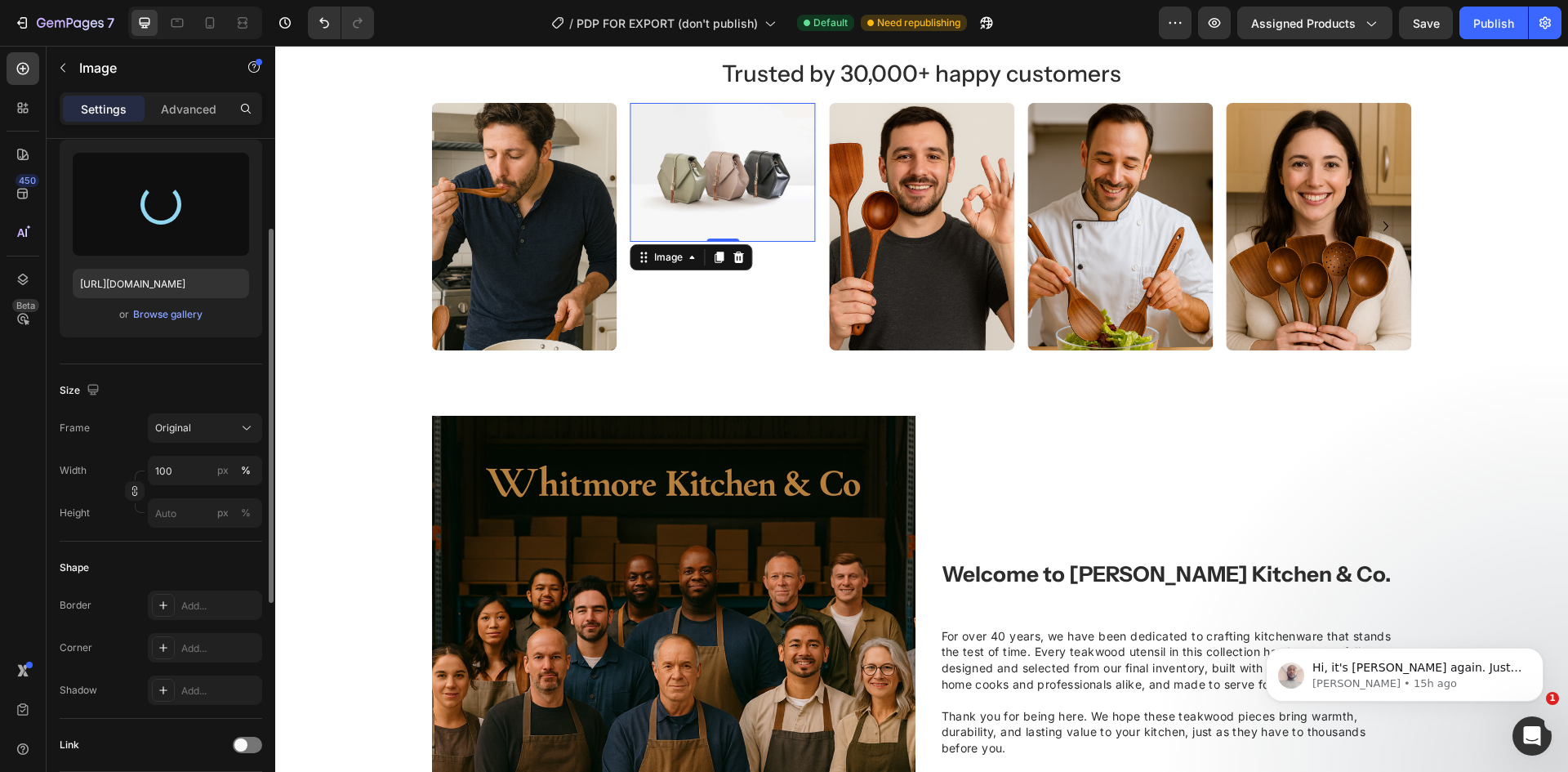
type input "[URL][DOMAIN_NAME]"
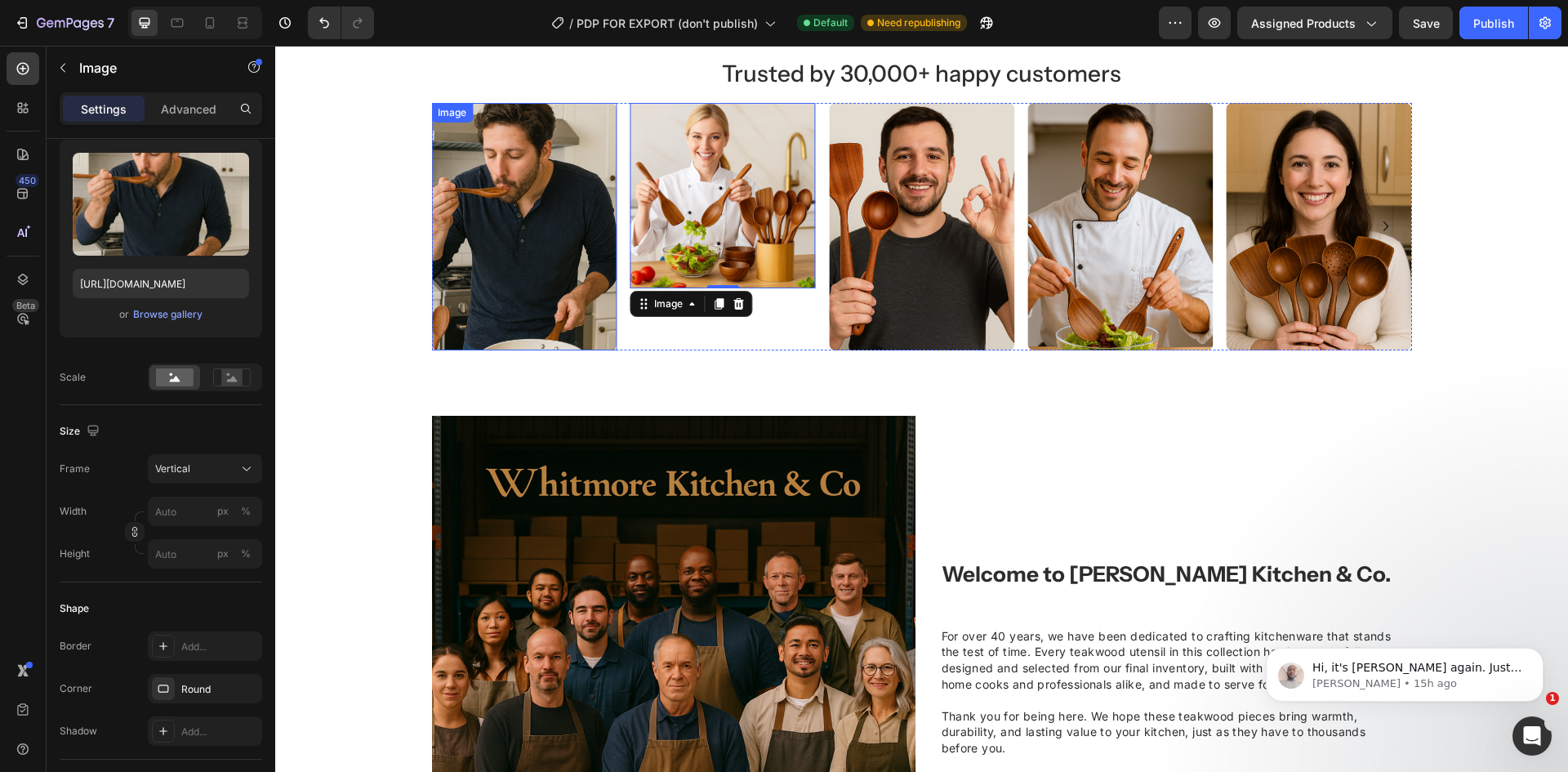
click at [568, 277] on img at bounding box center [524, 226] width 185 height 247
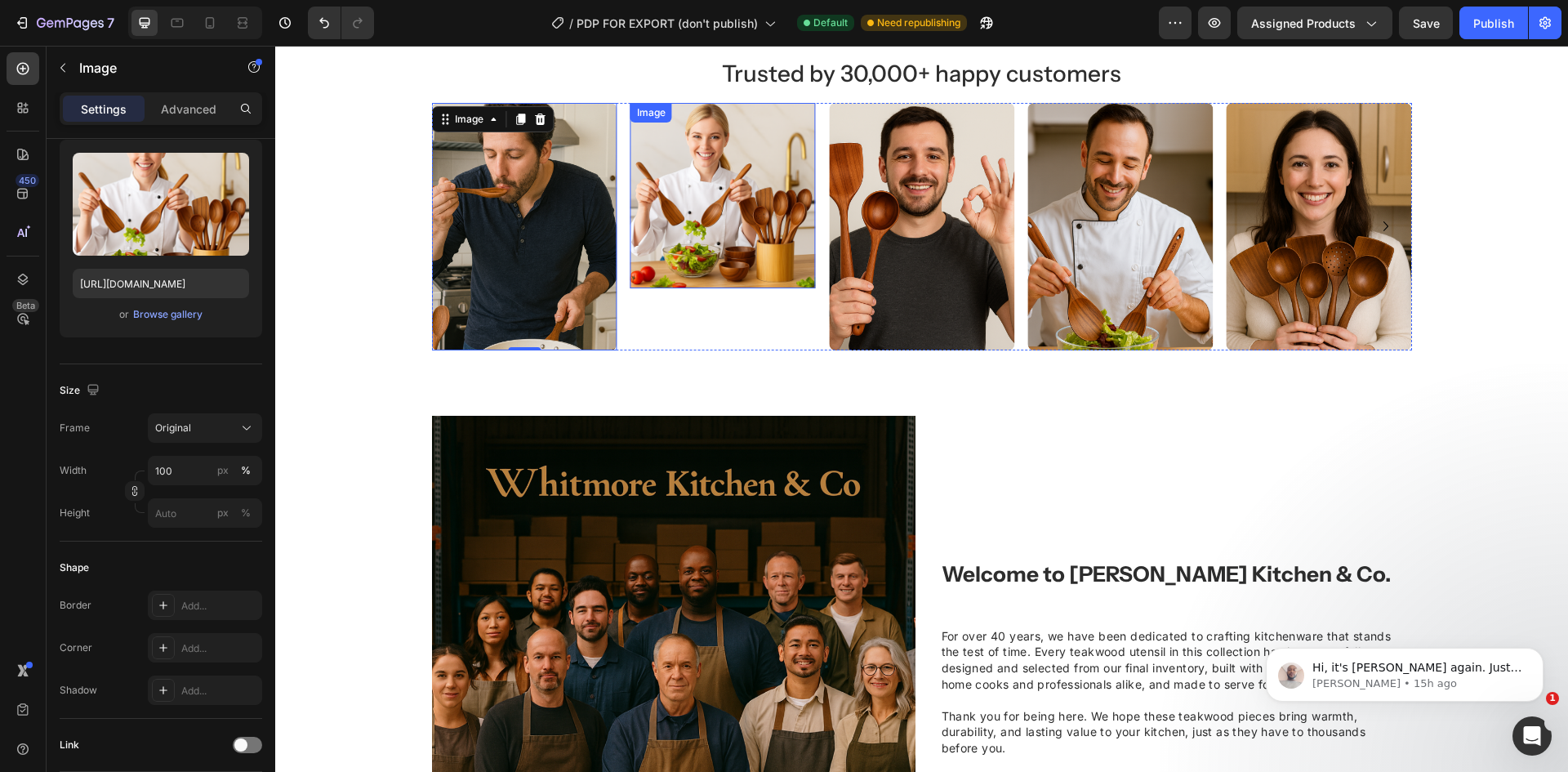
click at [718, 189] on img at bounding box center [722, 195] width 185 height 185
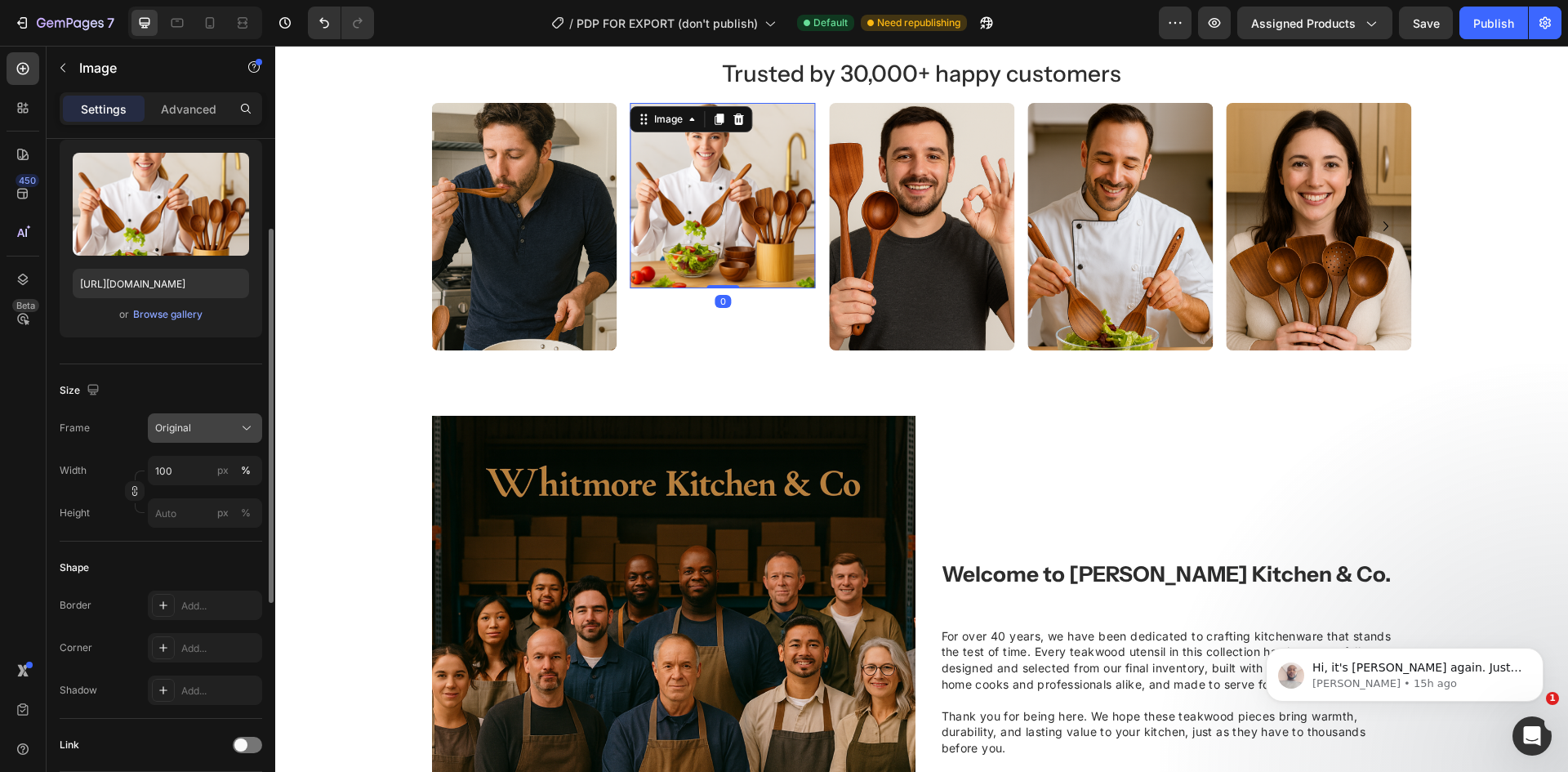
click at [197, 431] on div "Original" at bounding box center [195, 428] width 80 height 15
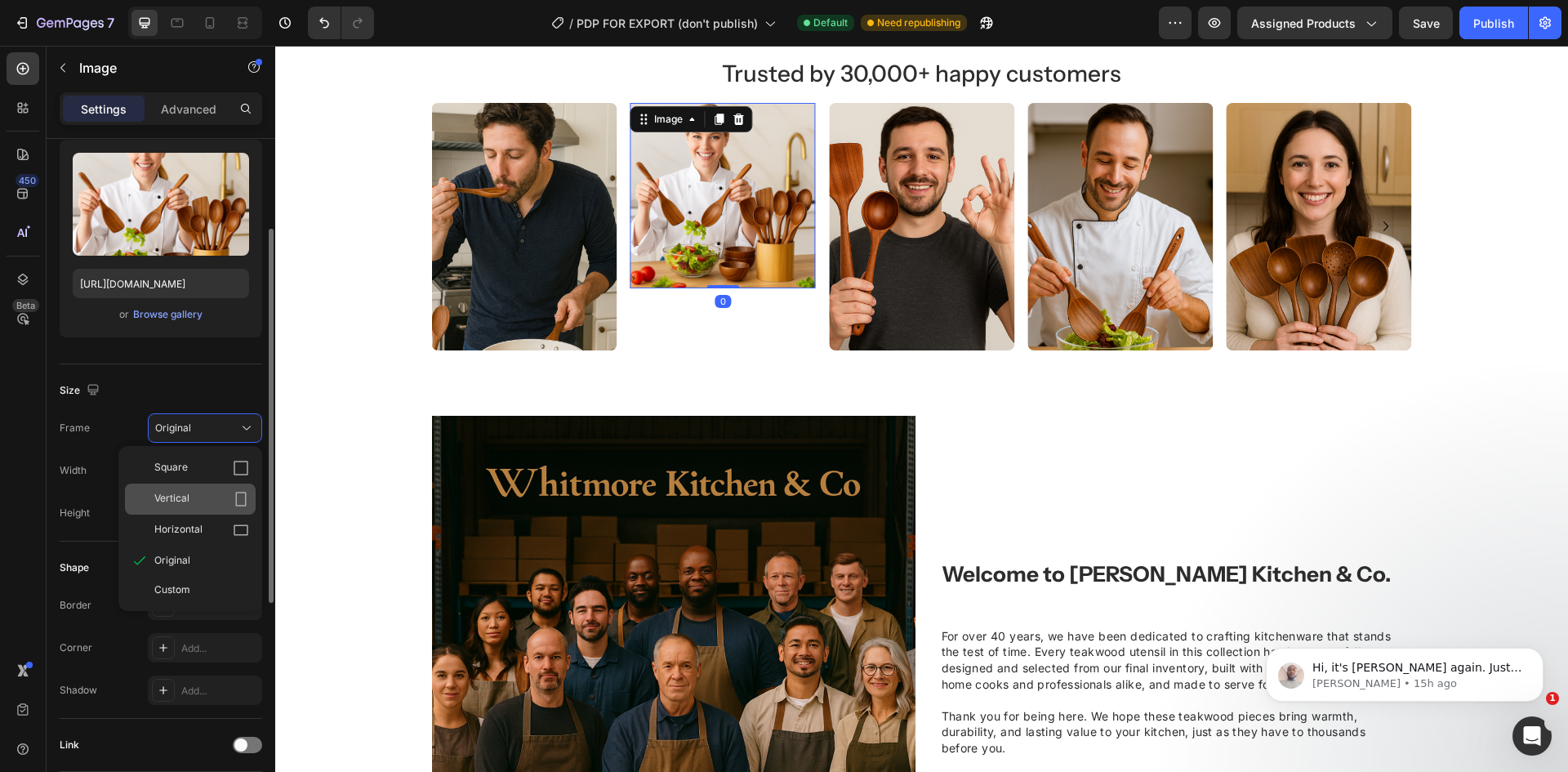
click at [186, 494] on span "Vertical" at bounding box center [172, 499] width 35 height 16
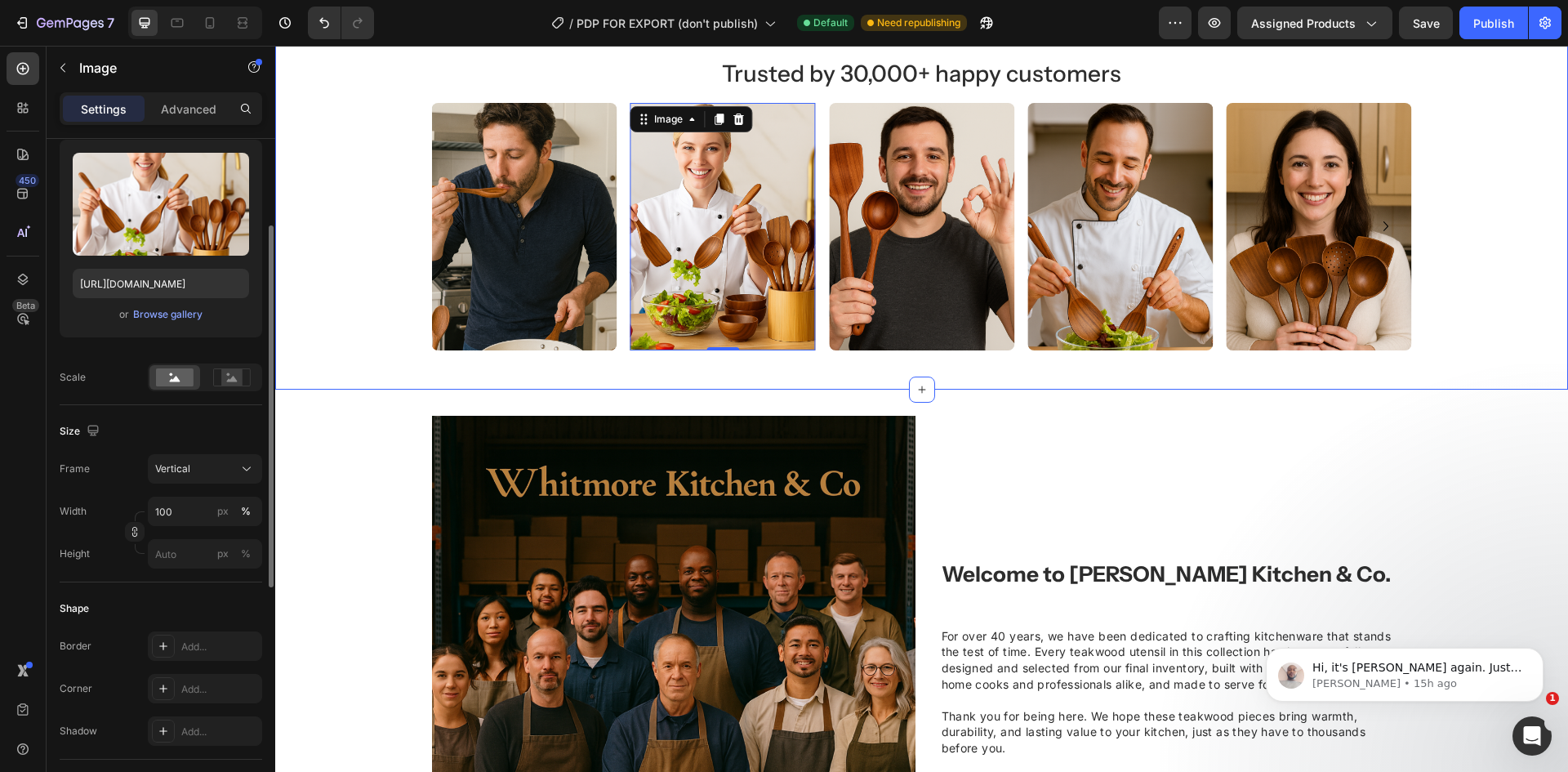
click at [1508, 233] on div "Trusted by 30,000+ happy customers Heading Image Image Image Image Image 0 [GEO…" at bounding box center [921, 194] width 1293 height 311
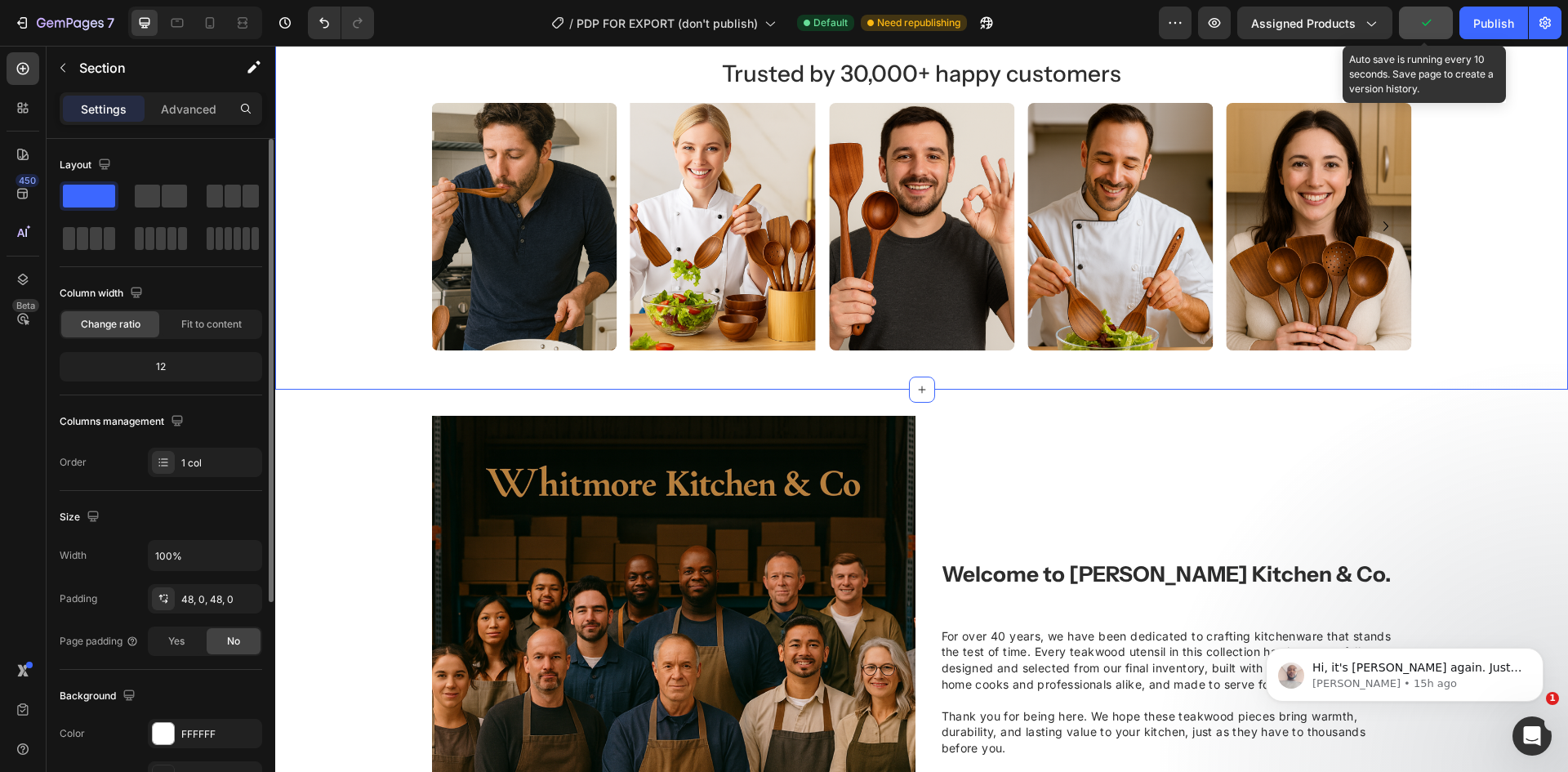
click at [1443, 18] on button "button" at bounding box center [1426, 23] width 54 height 33
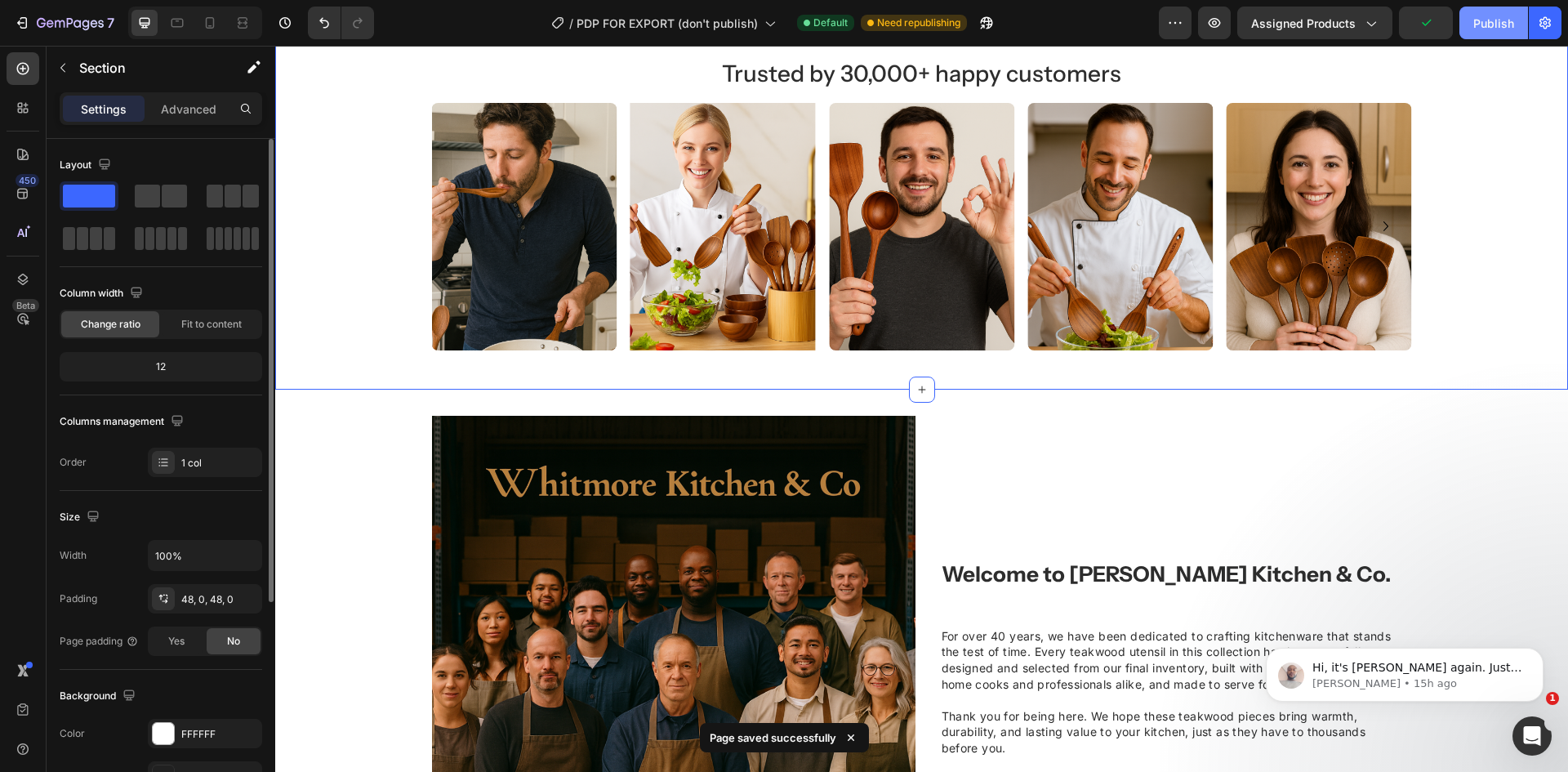
click at [1495, 18] on div "Publish" at bounding box center [1493, 23] width 41 height 17
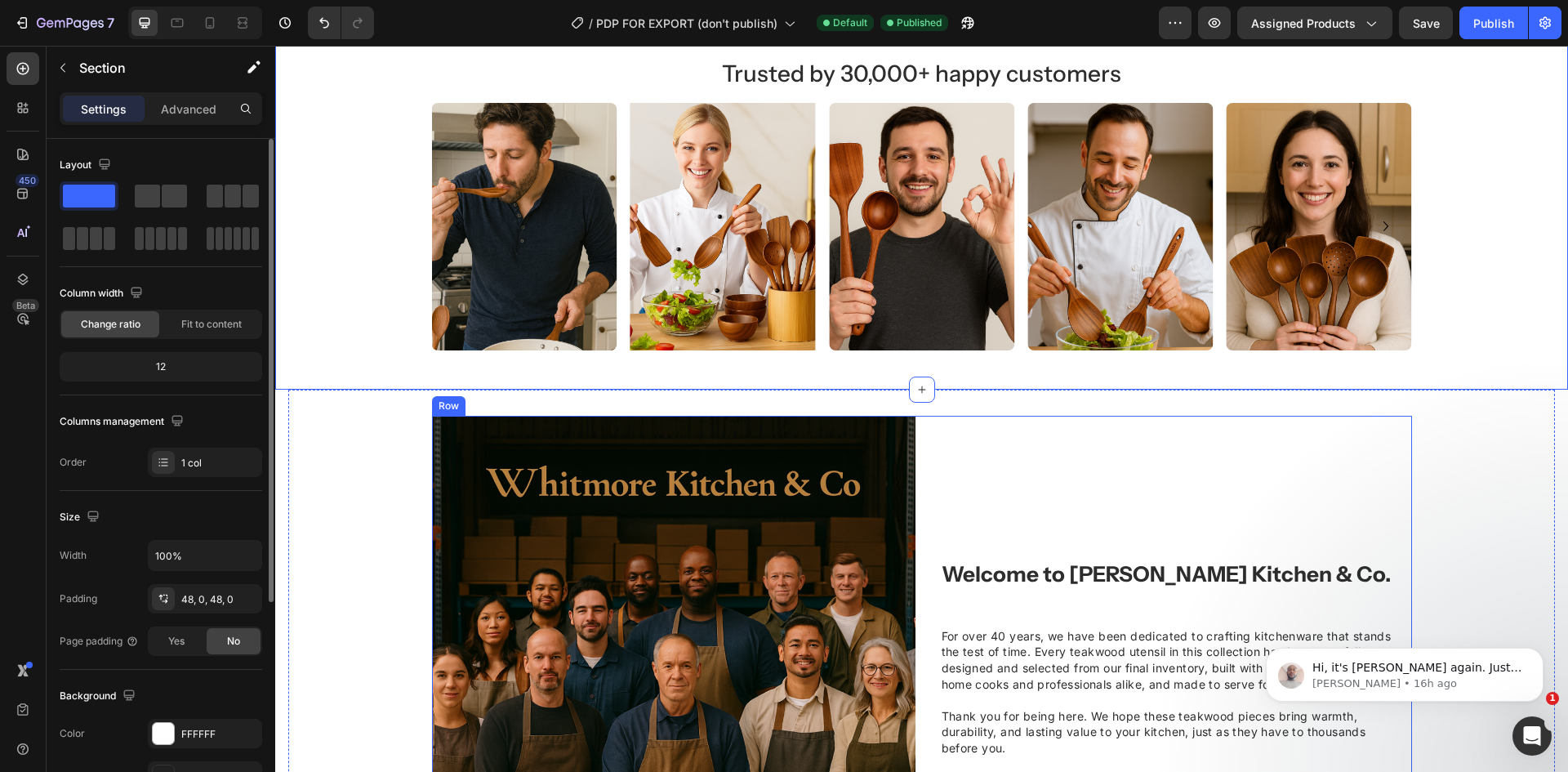
scroll to position [946, 0]
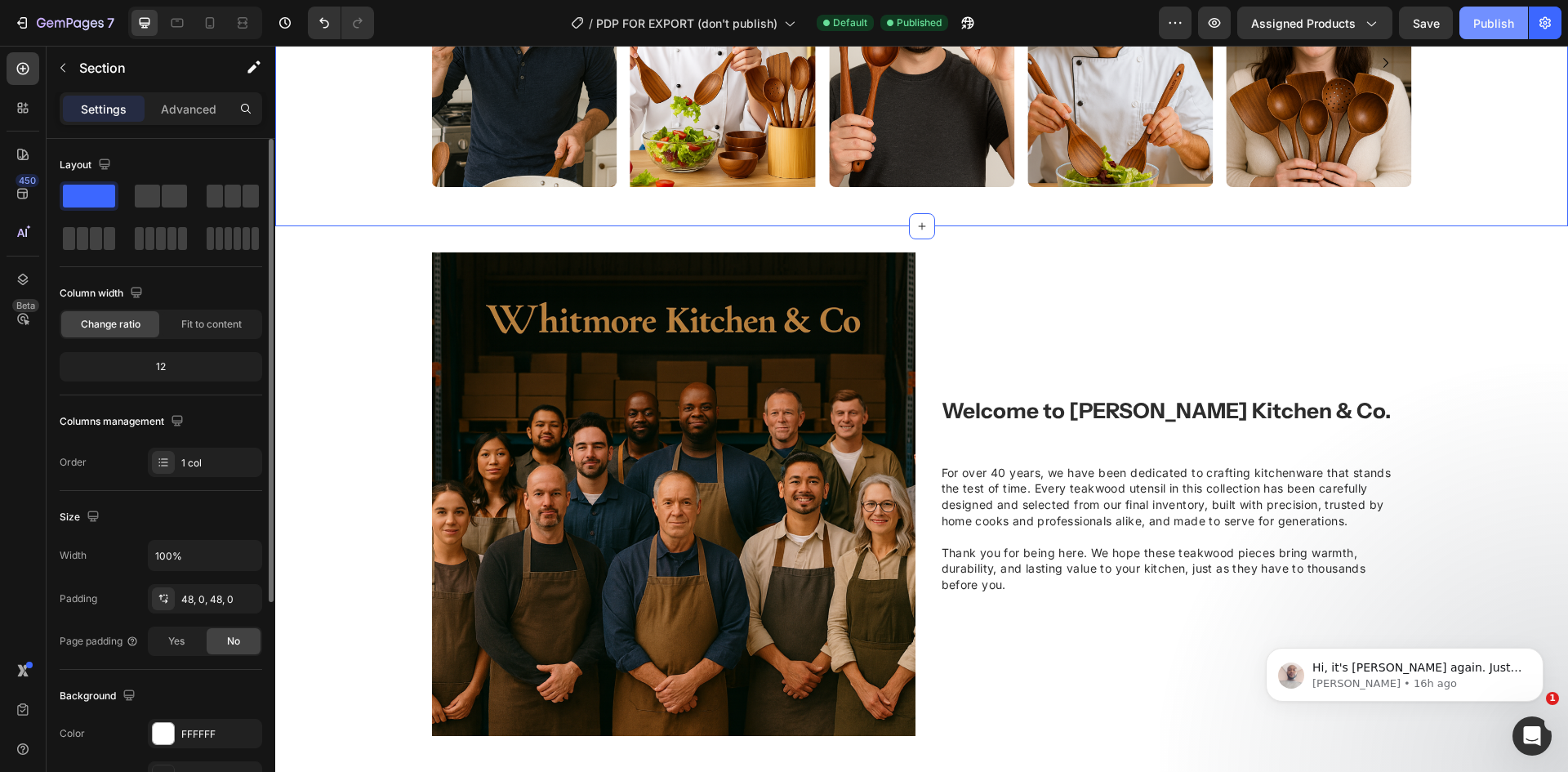
click at [1480, 27] on div "Publish" at bounding box center [1493, 23] width 41 height 17
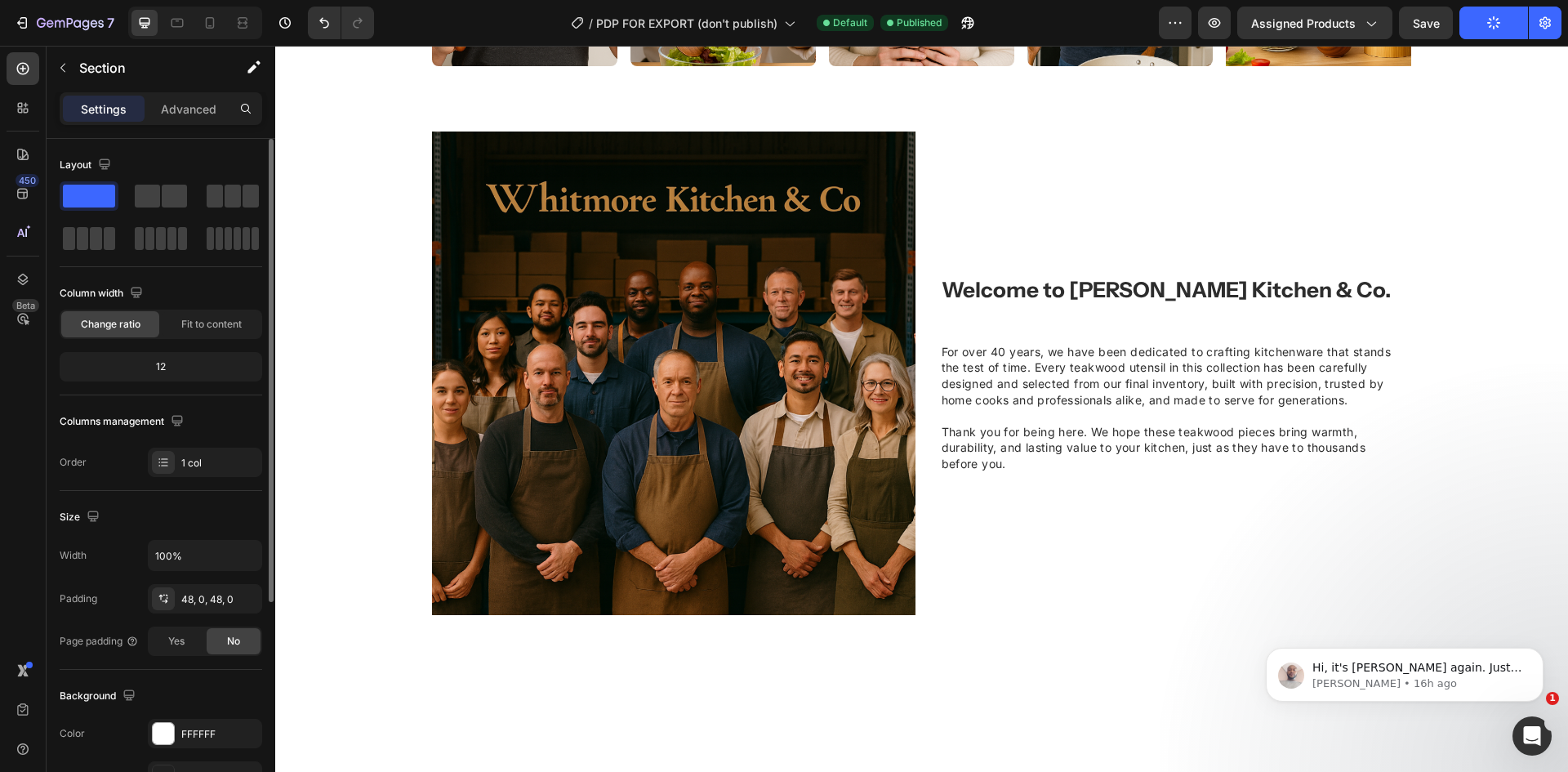
scroll to position [833, 0]
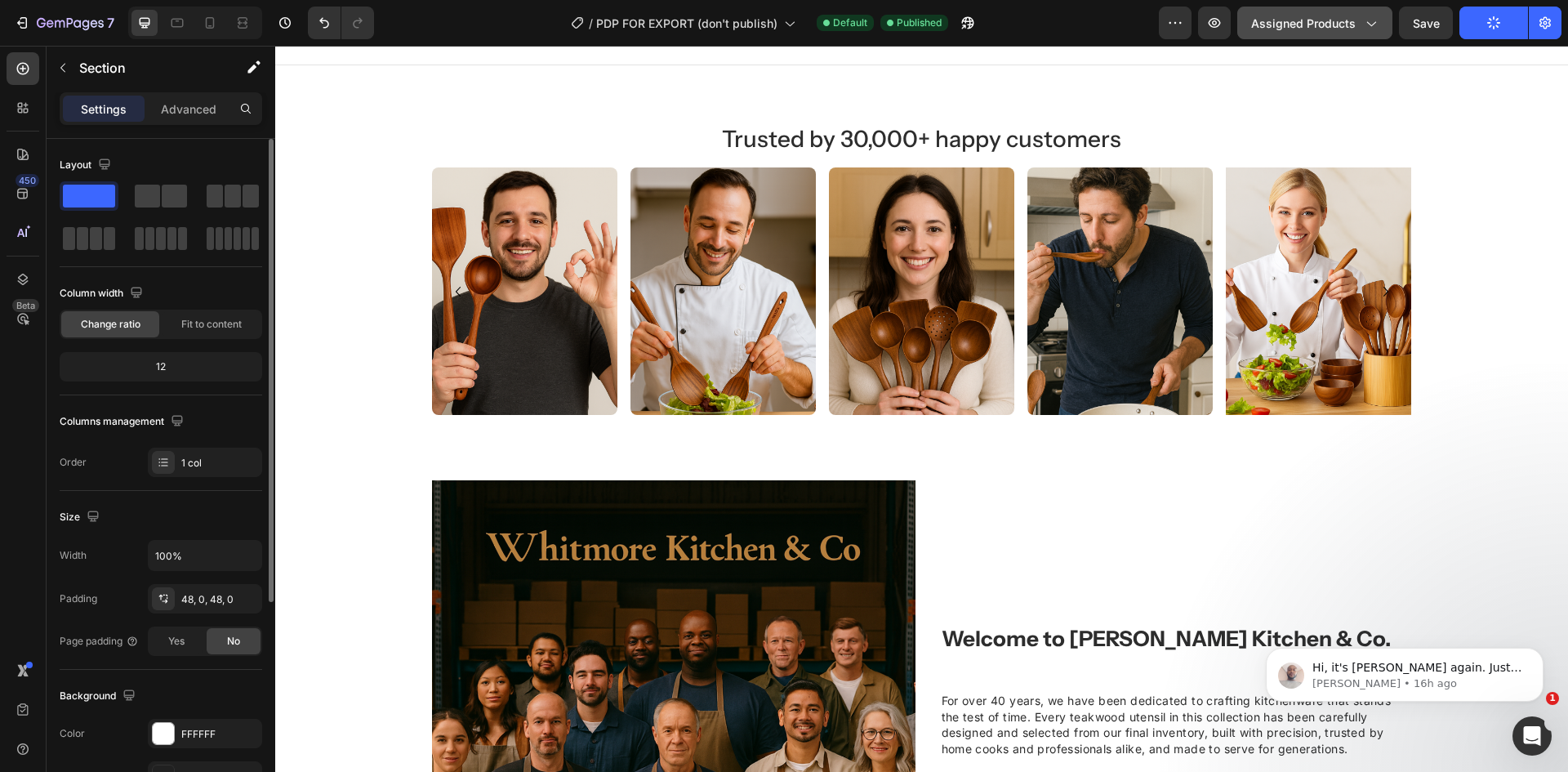
click at [1317, 18] on span "Assigned Products" at bounding box center [1303, 23] width 105 height 17
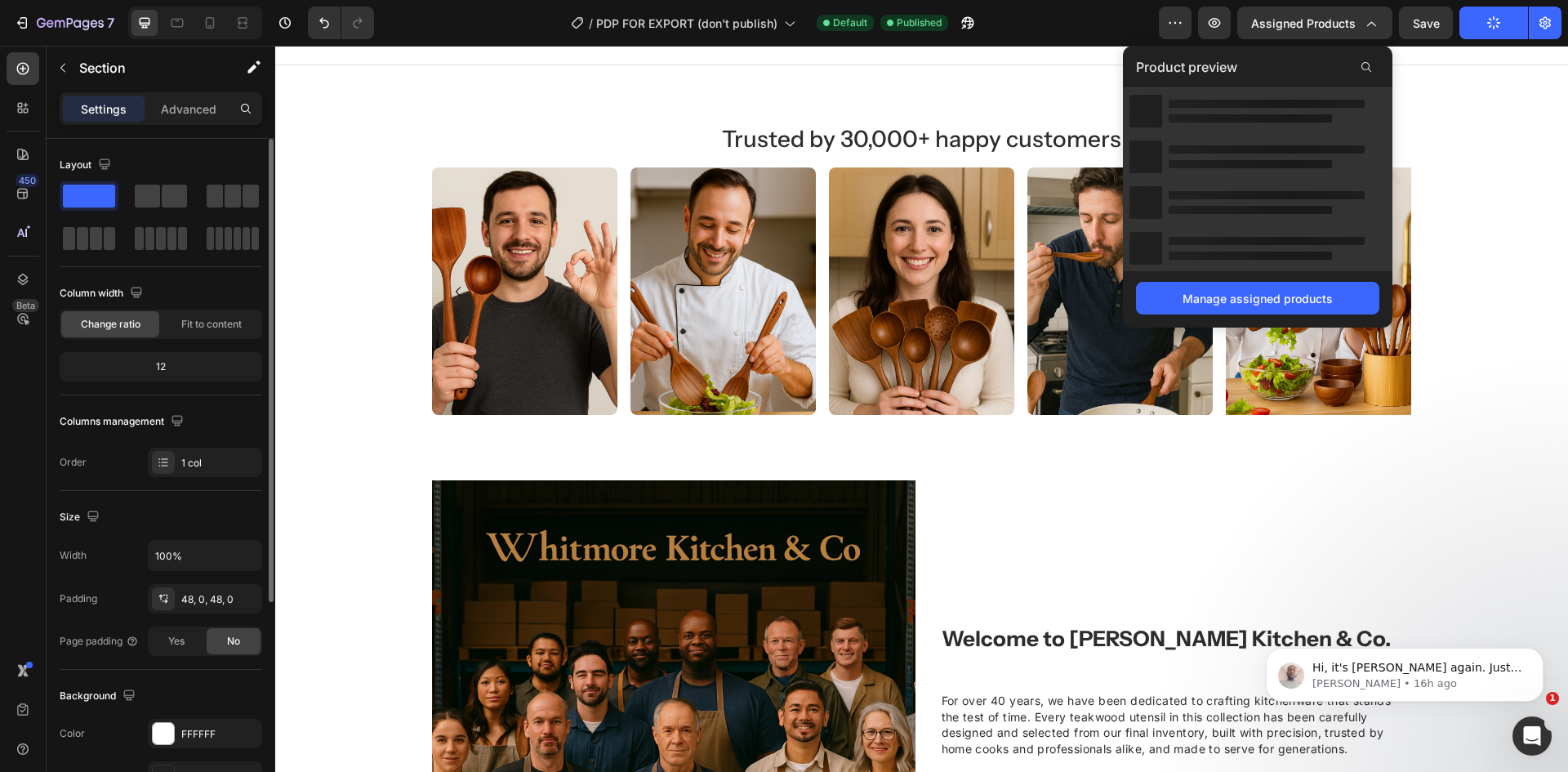
scroll to position [0, 0]
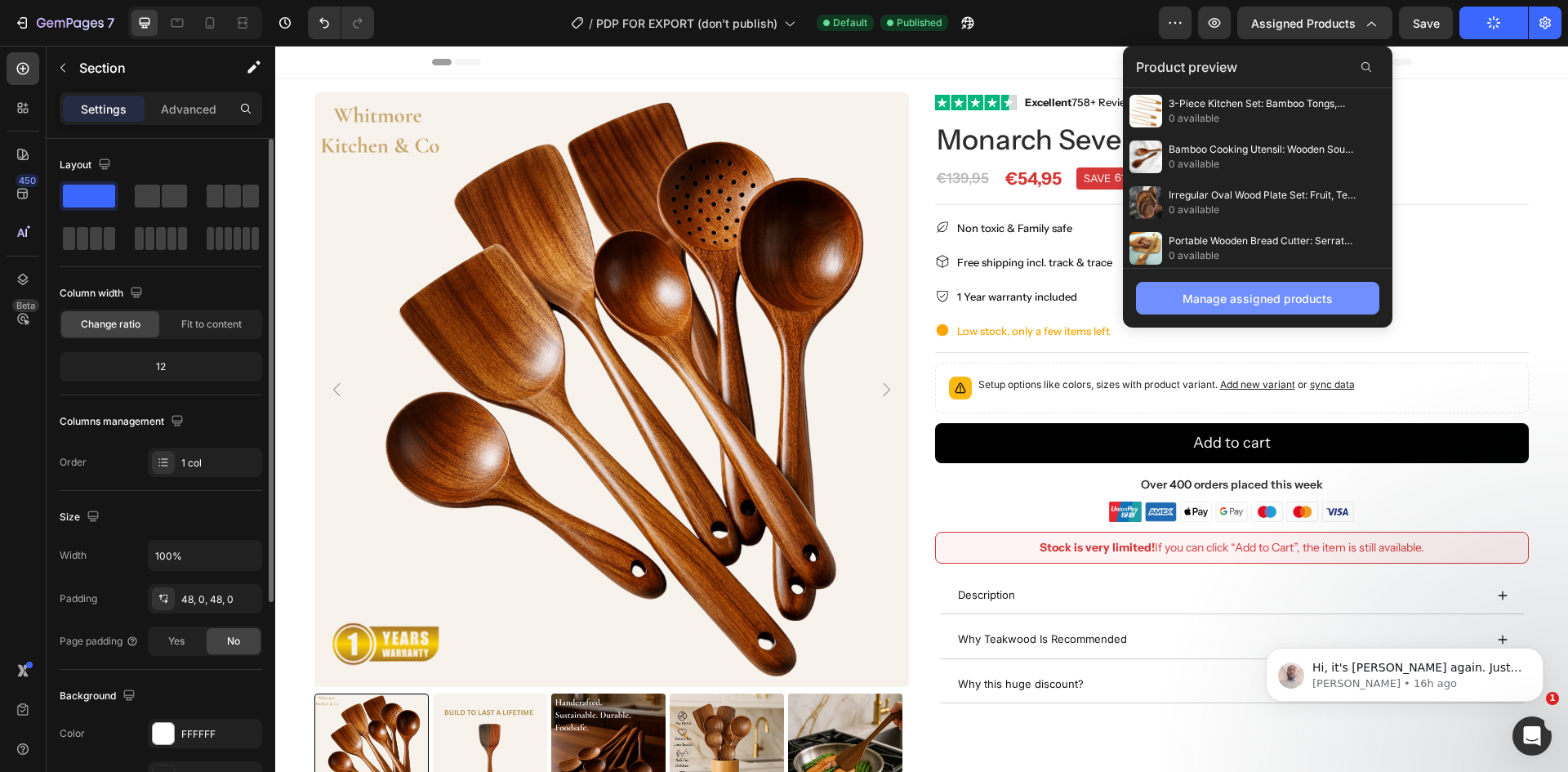
click at [1303, 298] on div "Manage assigned products" at bounding box center [1257, 298] width 150 height 17
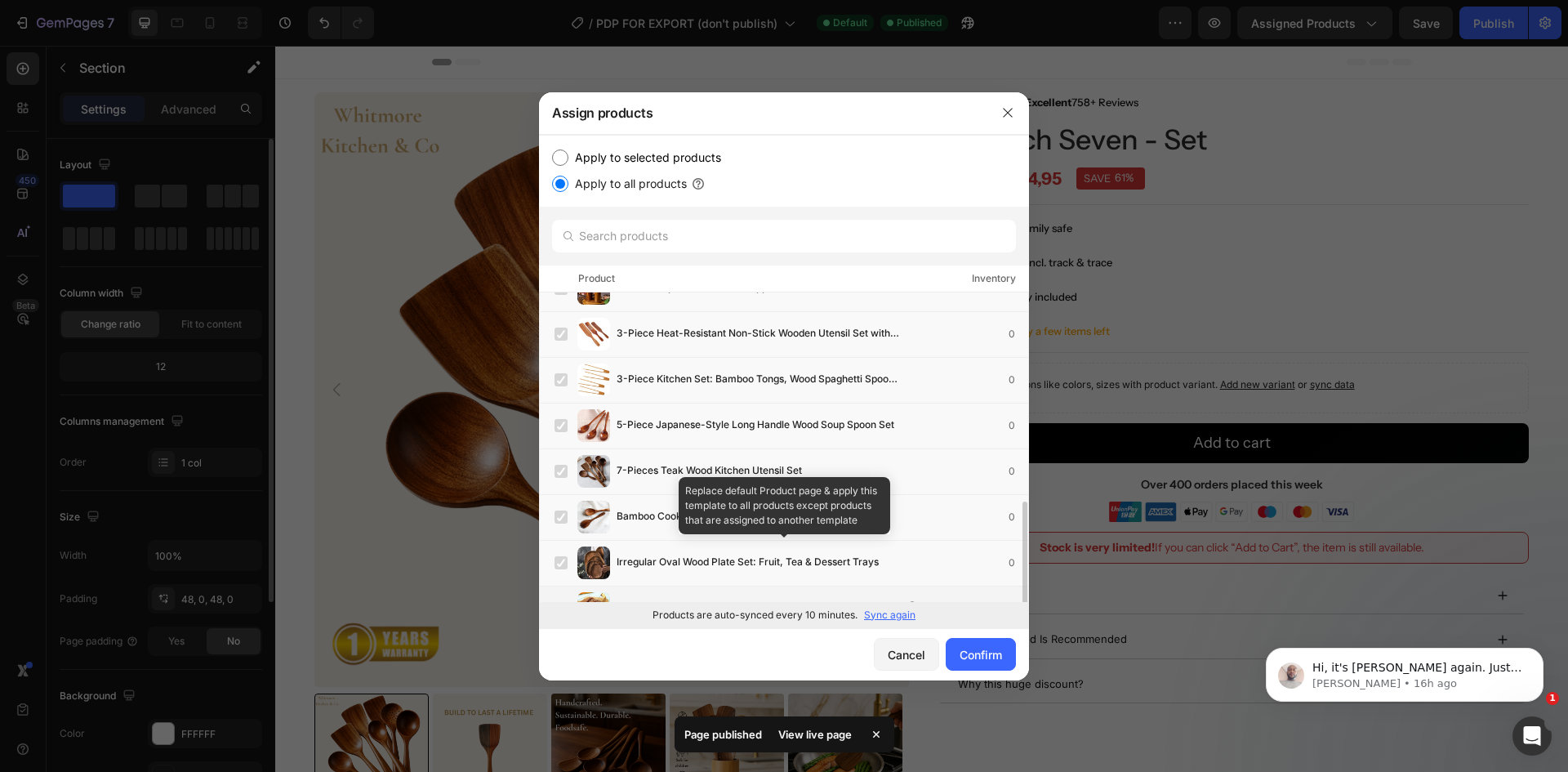
scroll to position [240, 0]
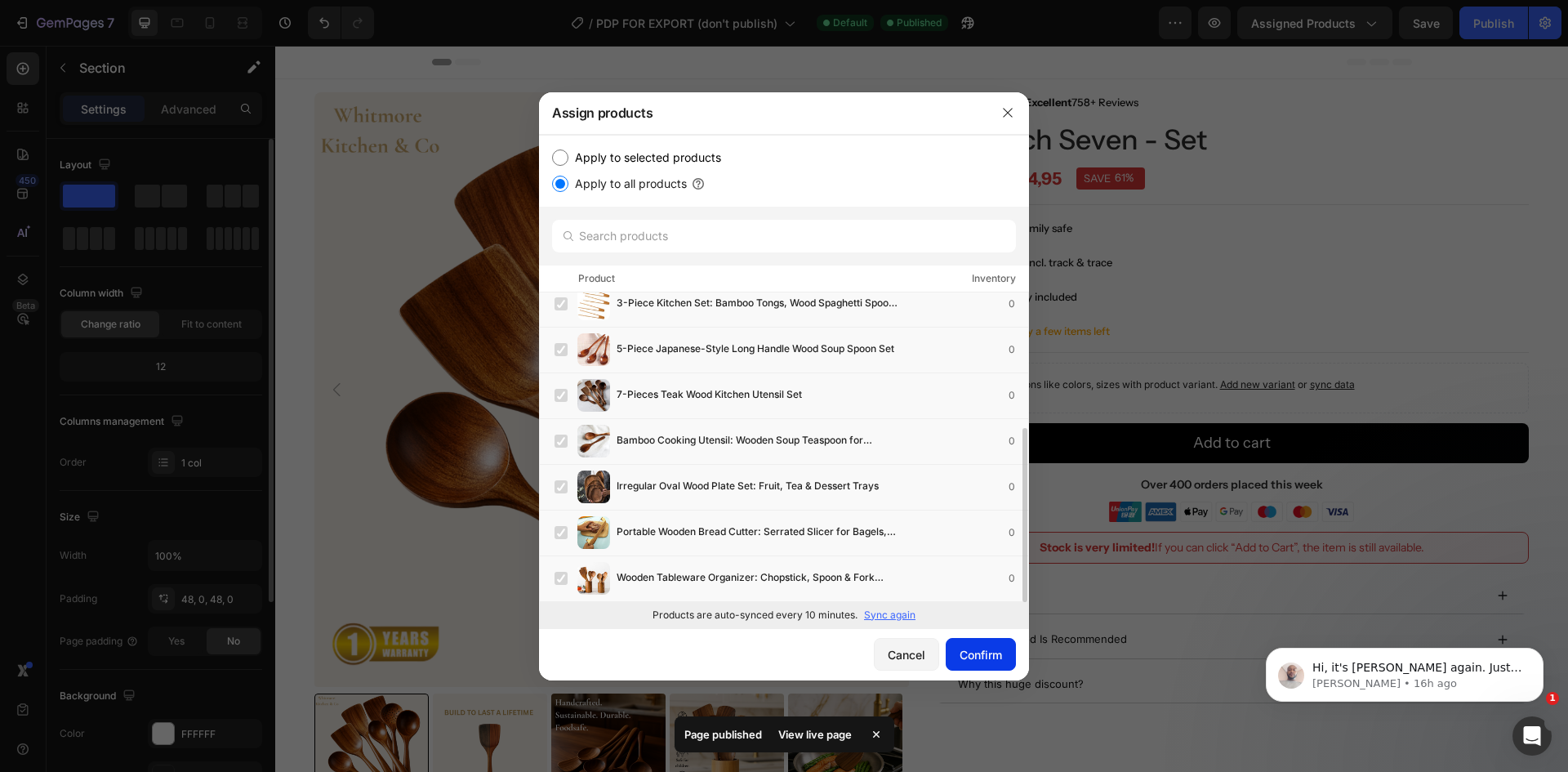
click at [1001, 656] on div "Confirm" at bounding box center [981, 655] width 43 height 17
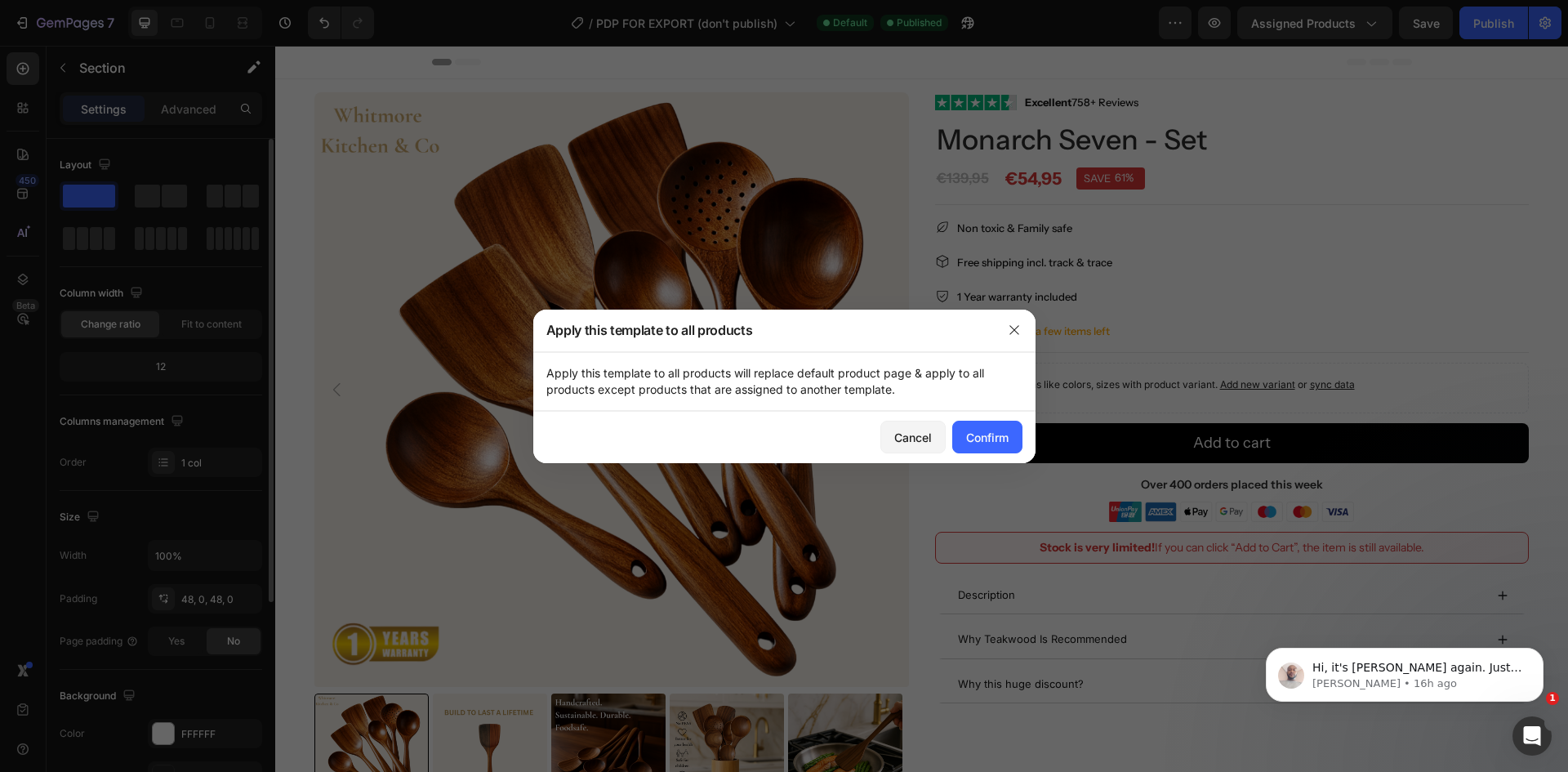
drag, startPoint x: 572, startPoint y: 372, endPoint x: 931, endPoint y: 386, distance: 359.3
click at [931, 386] on p "Apply this template to all products will replace default product page & apply t…" at bounding box center [784, 381] width 476 height 33
click at [822, 391] on p "Apply this template to all products will replace default product page & apply t…" at bounding box center [784, 381] width 476 height 33
click at [907, 387] on p "Apply this template to all products will replace default product page & apply t…" at bounding box center [784, 381] width 476 height 33
click at [996, 442] on div "Confirm" at bounding box center [987, 438] width 43 height 17
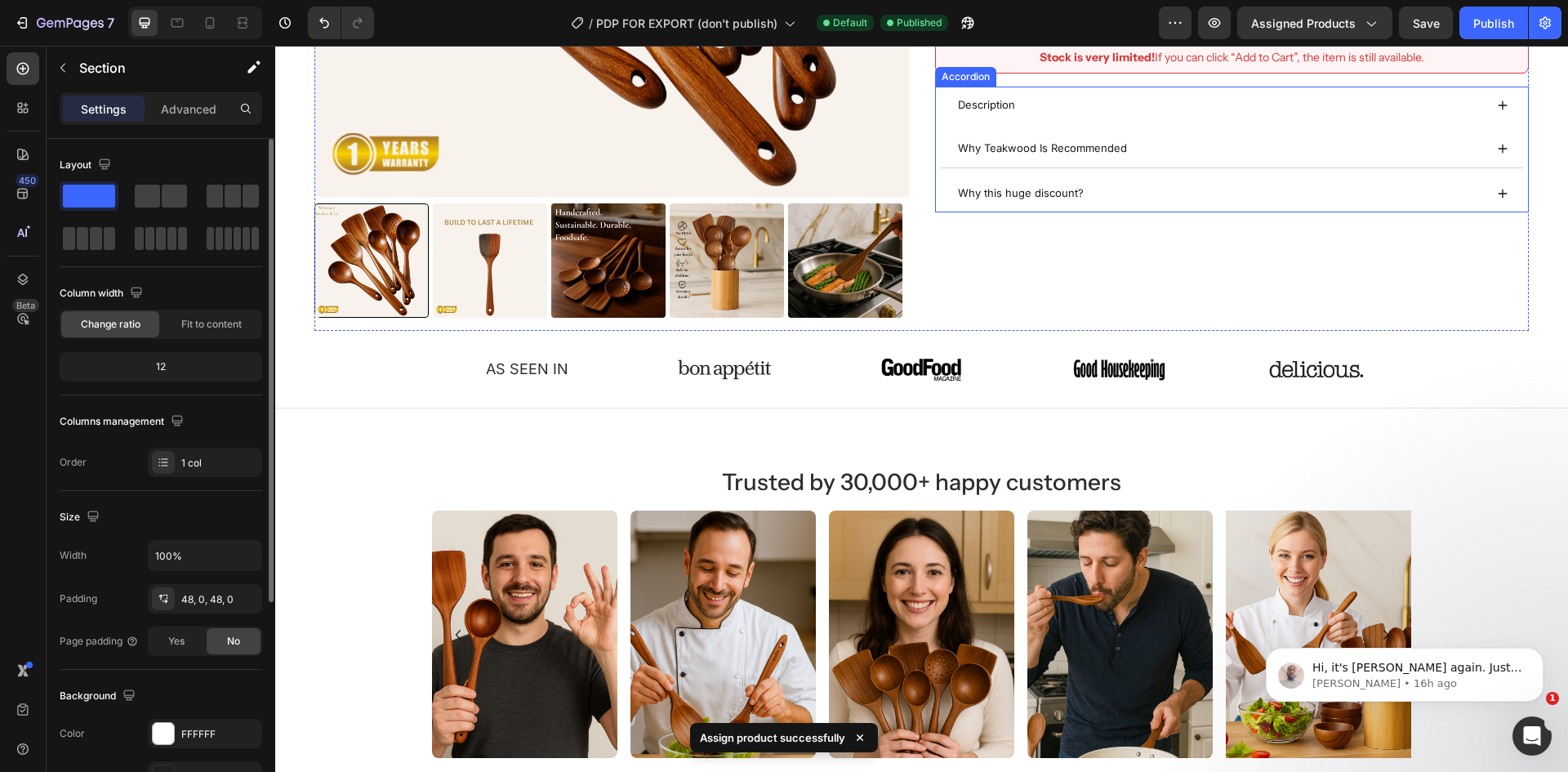
scroll to position [81, 0]
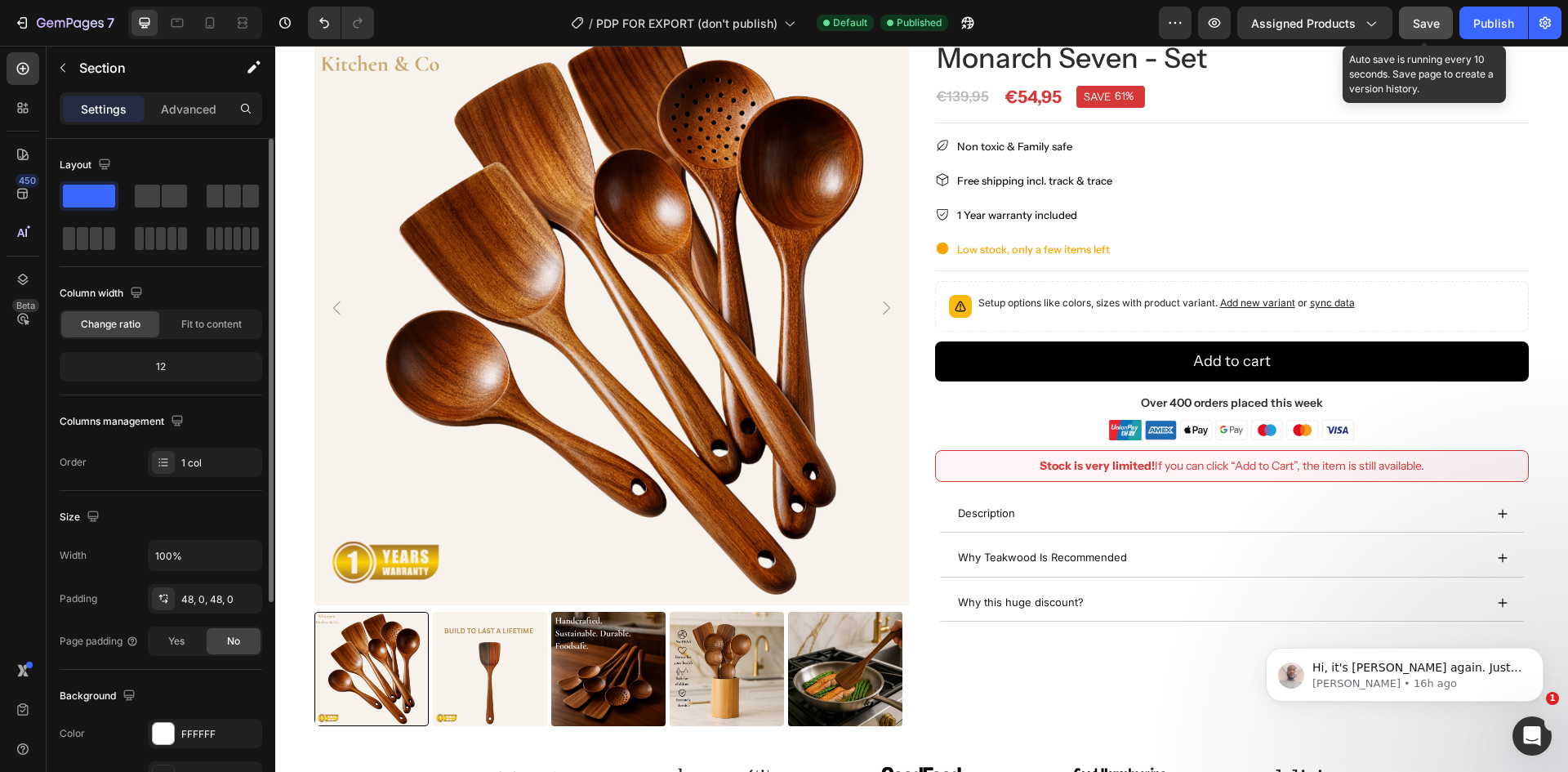
click at [1430, 18] on span "Save" at bounding box center [1426, 23] width 27 height 14
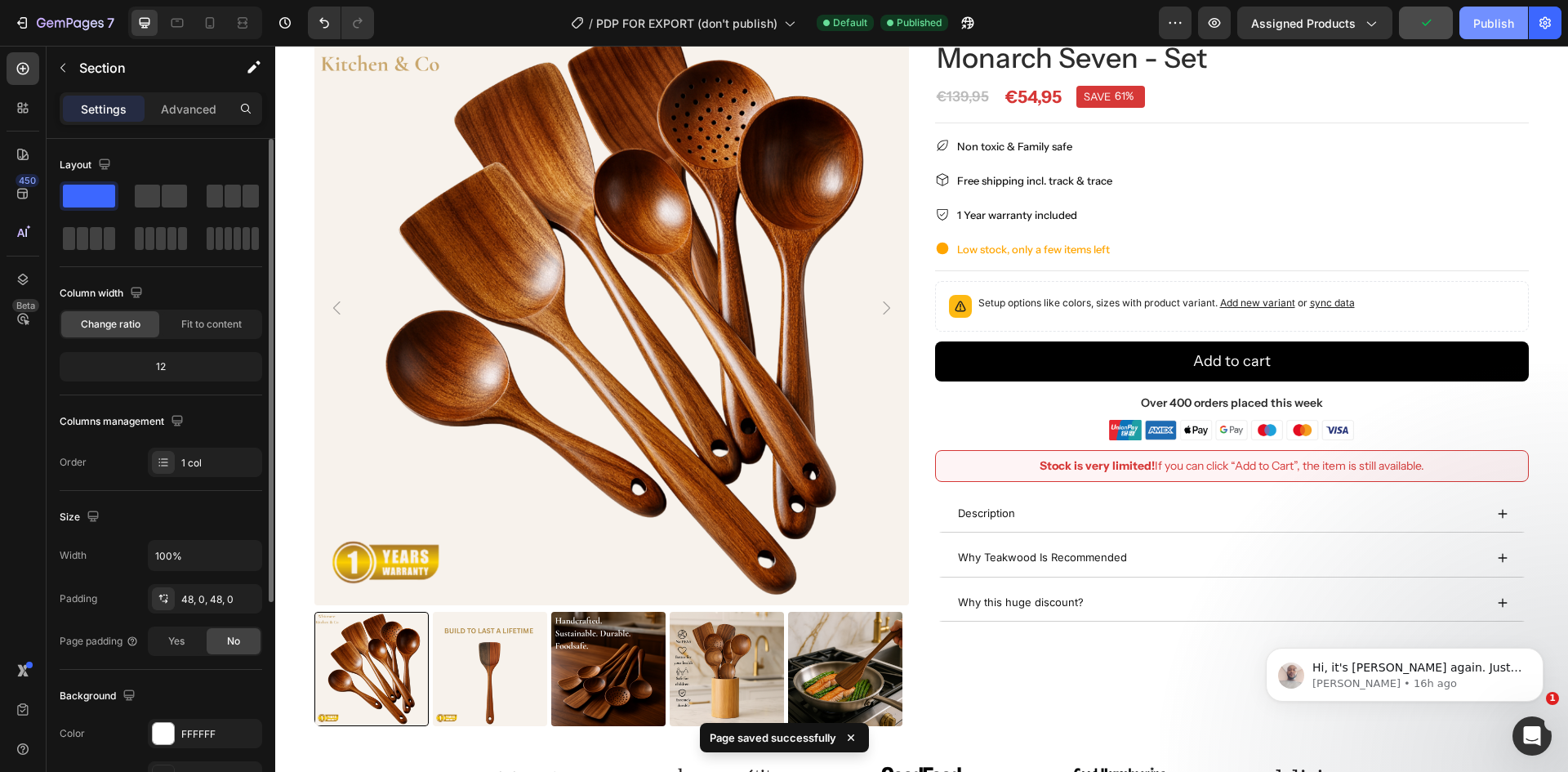
click at [1492, 22] on div "Publish" at bounding box center [1493, 23] width 41 height 17
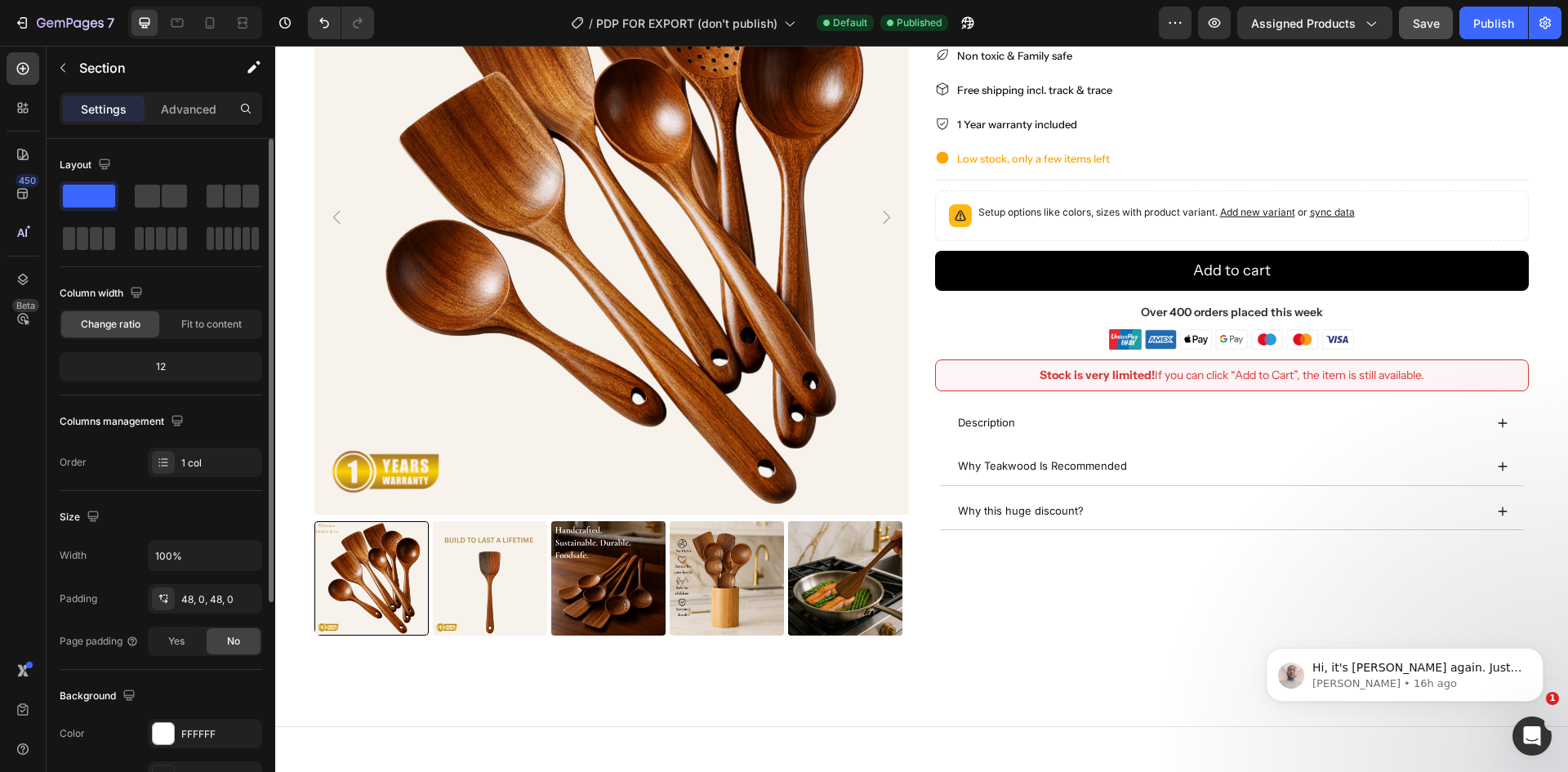
scroll to position [0, 0]
